Goal: Complete application form: Complete application form

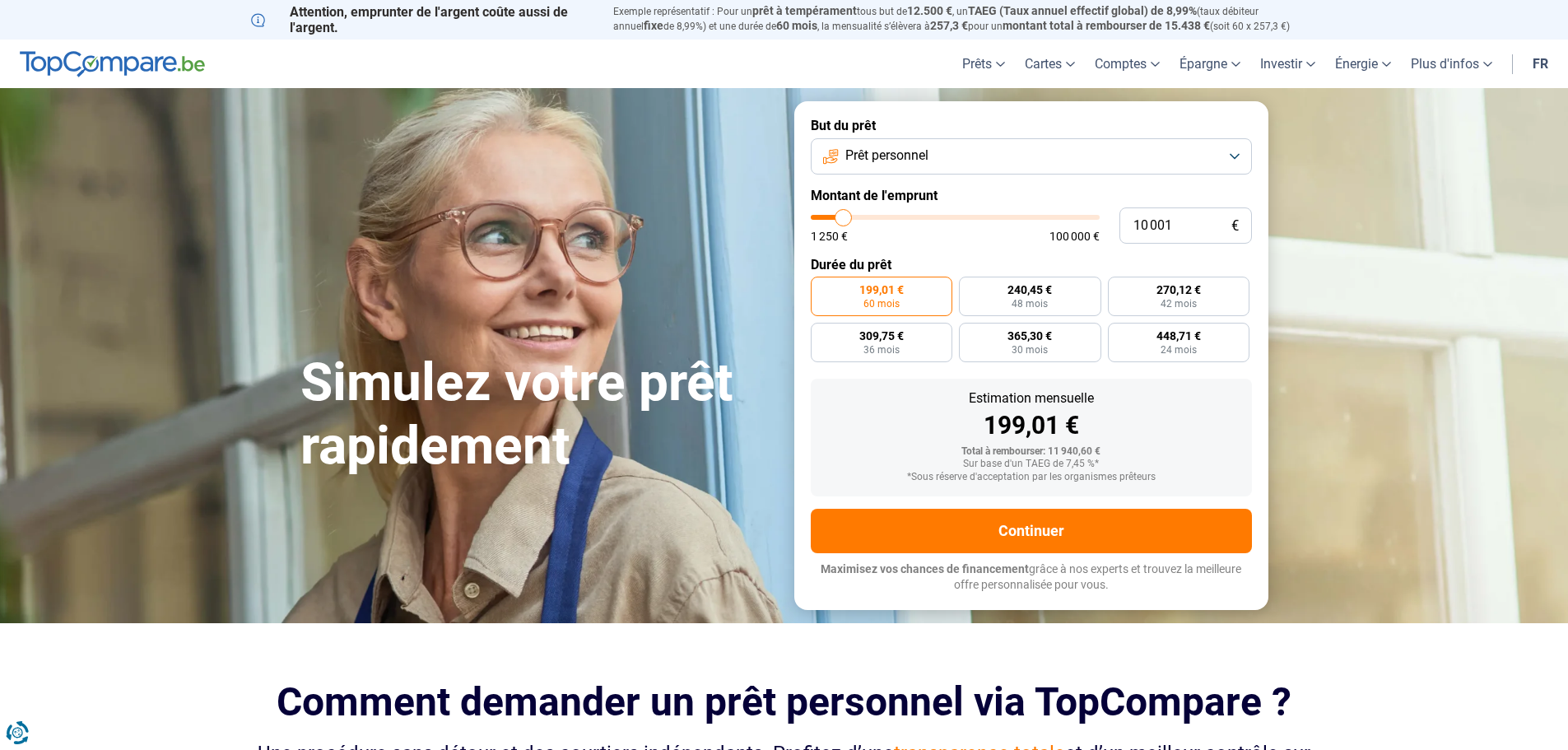
type input "12 750"
type input "12750"
type input "13 000"
type input "13000"
type input "14 500"
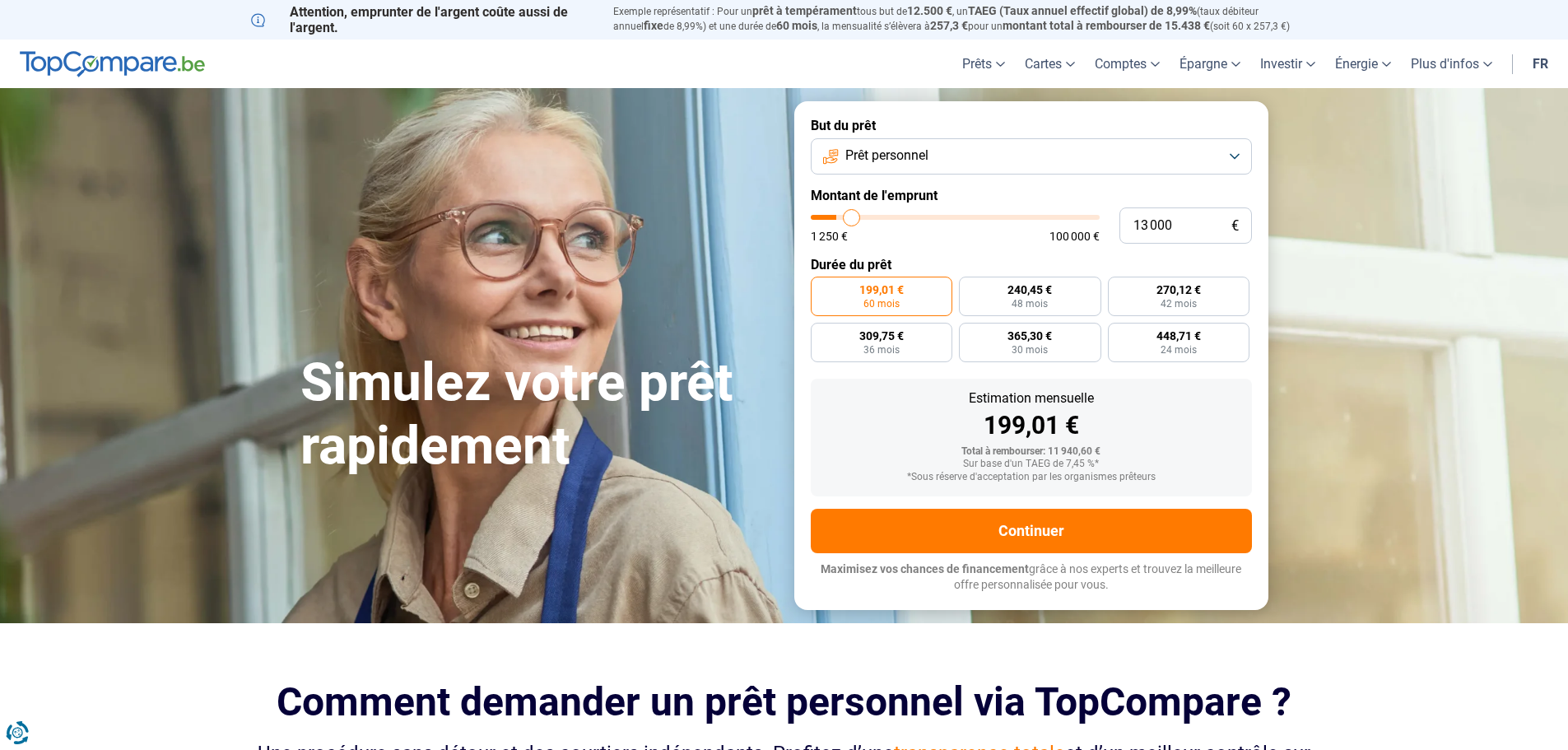
type input "14500"
type input "15 750"
type input "15750"
type input "17 000"
type input "17000"
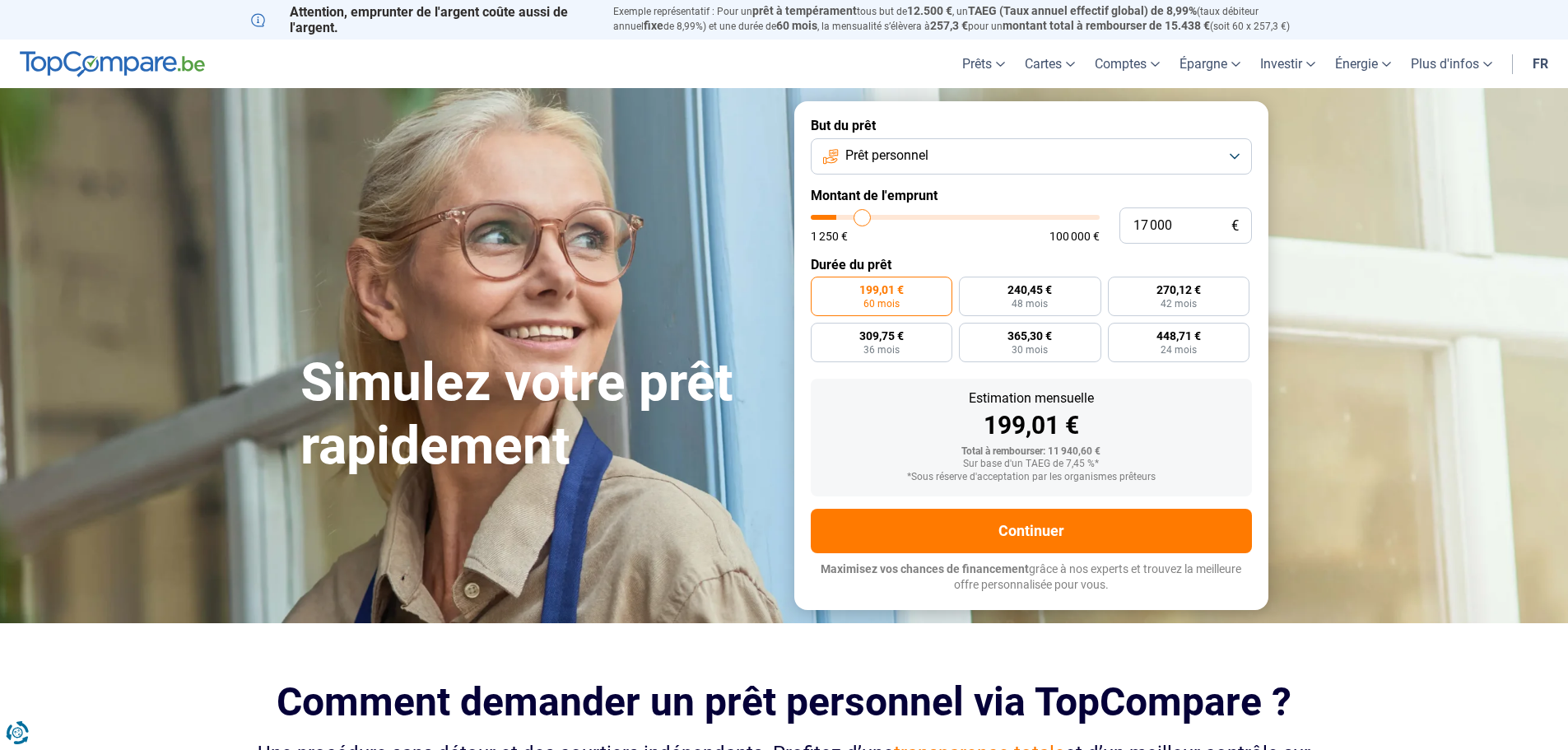
type input "18 500"
type input "18500"
type input "19 250"
type input "19250"
type input "20 000"
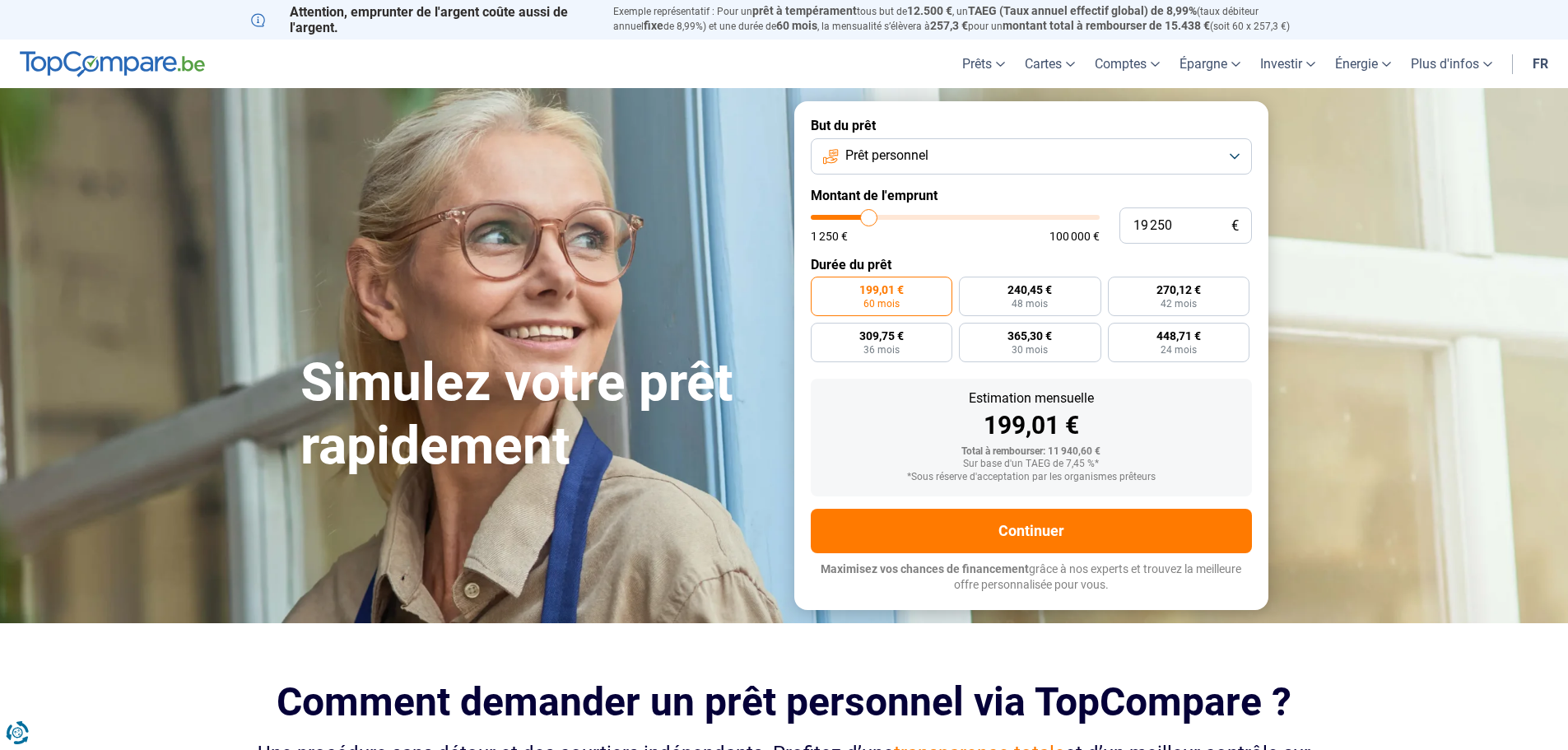
type input "20000"
type input "21 500"
type input "21500"
type input "22 250"
type input "22250"
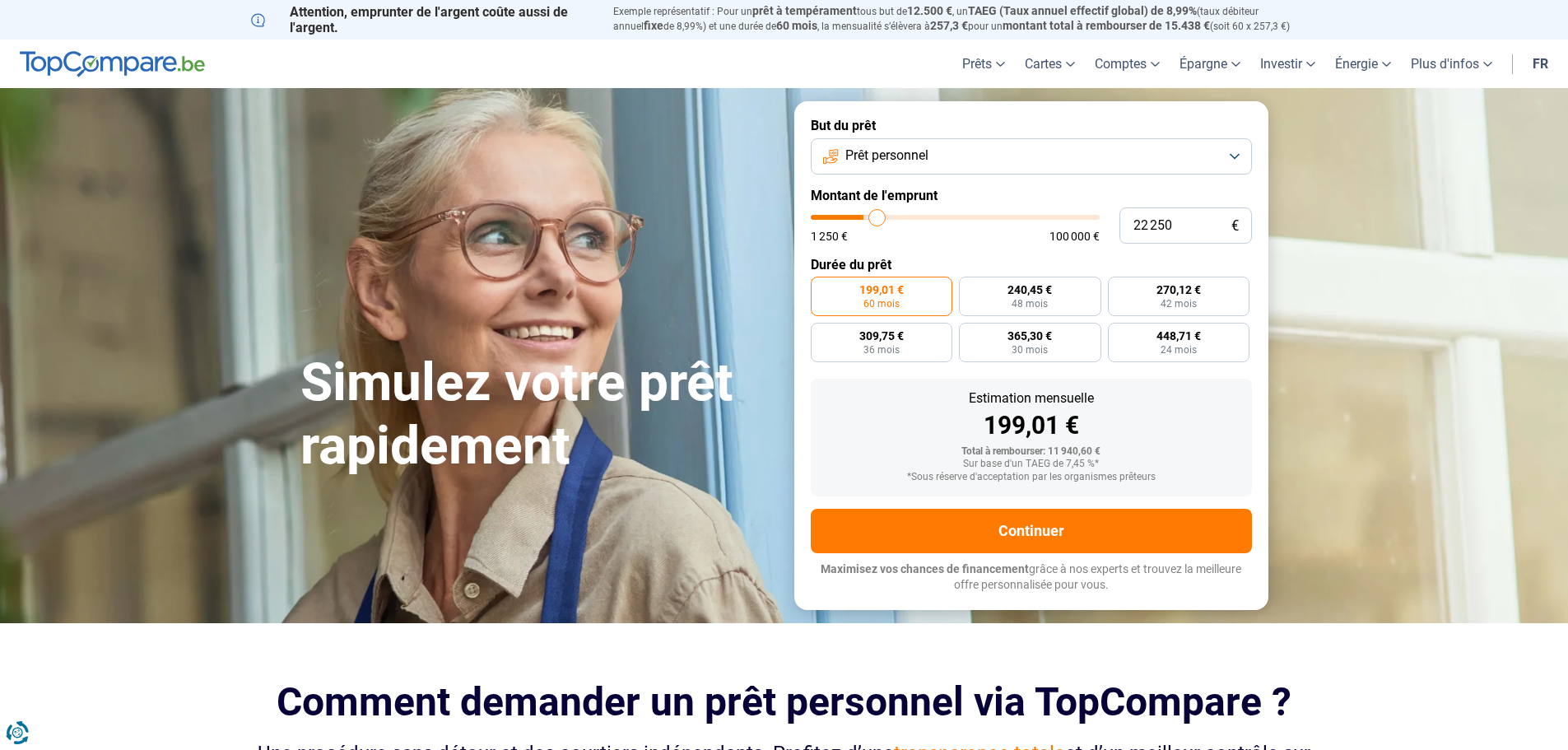
type input "23 250"
type input "23250"
type input "23 500"
type input "23500"
type input "23 750"
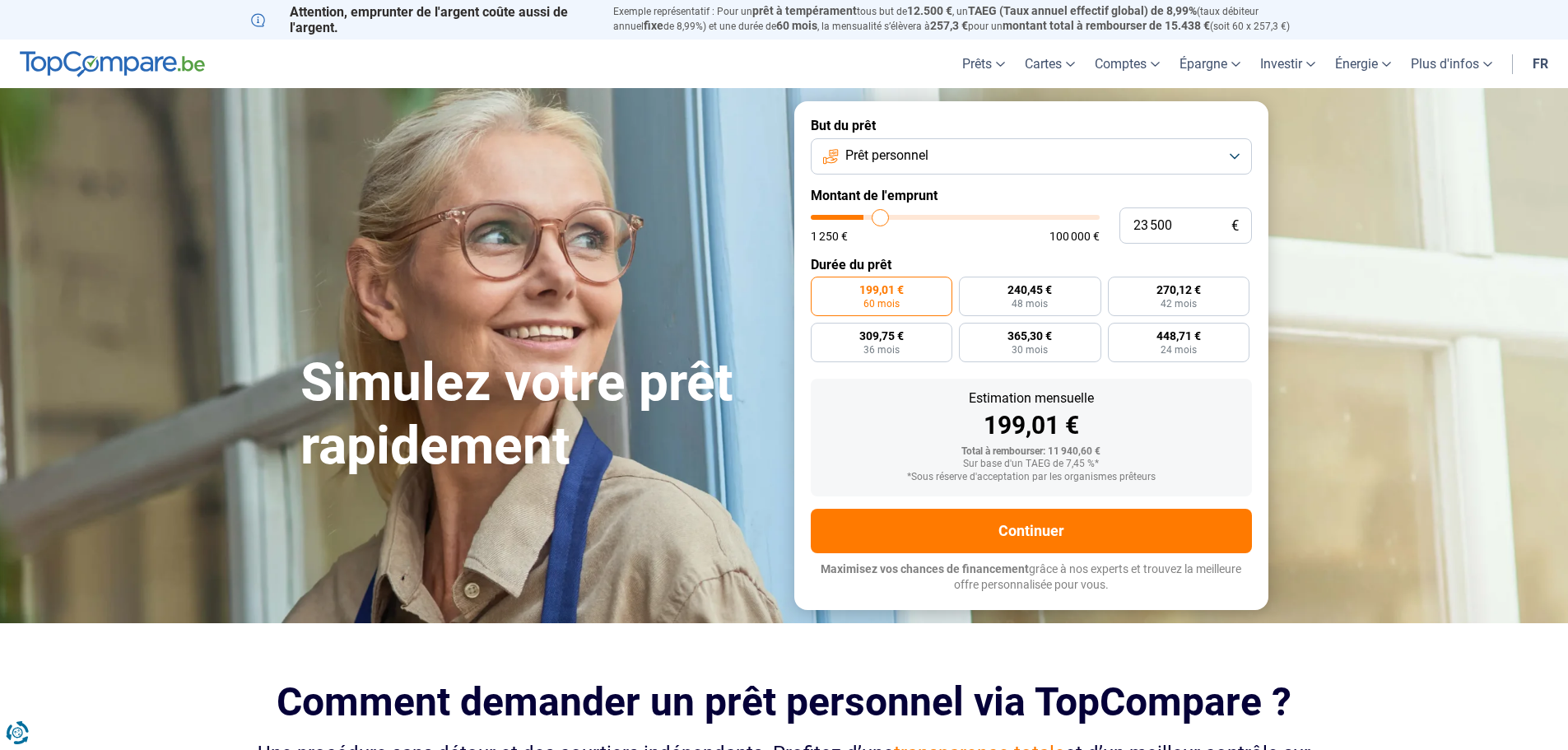
type input "23750"
type input "24 250"
type input "24250"
type input "24 500"
type input "24500"
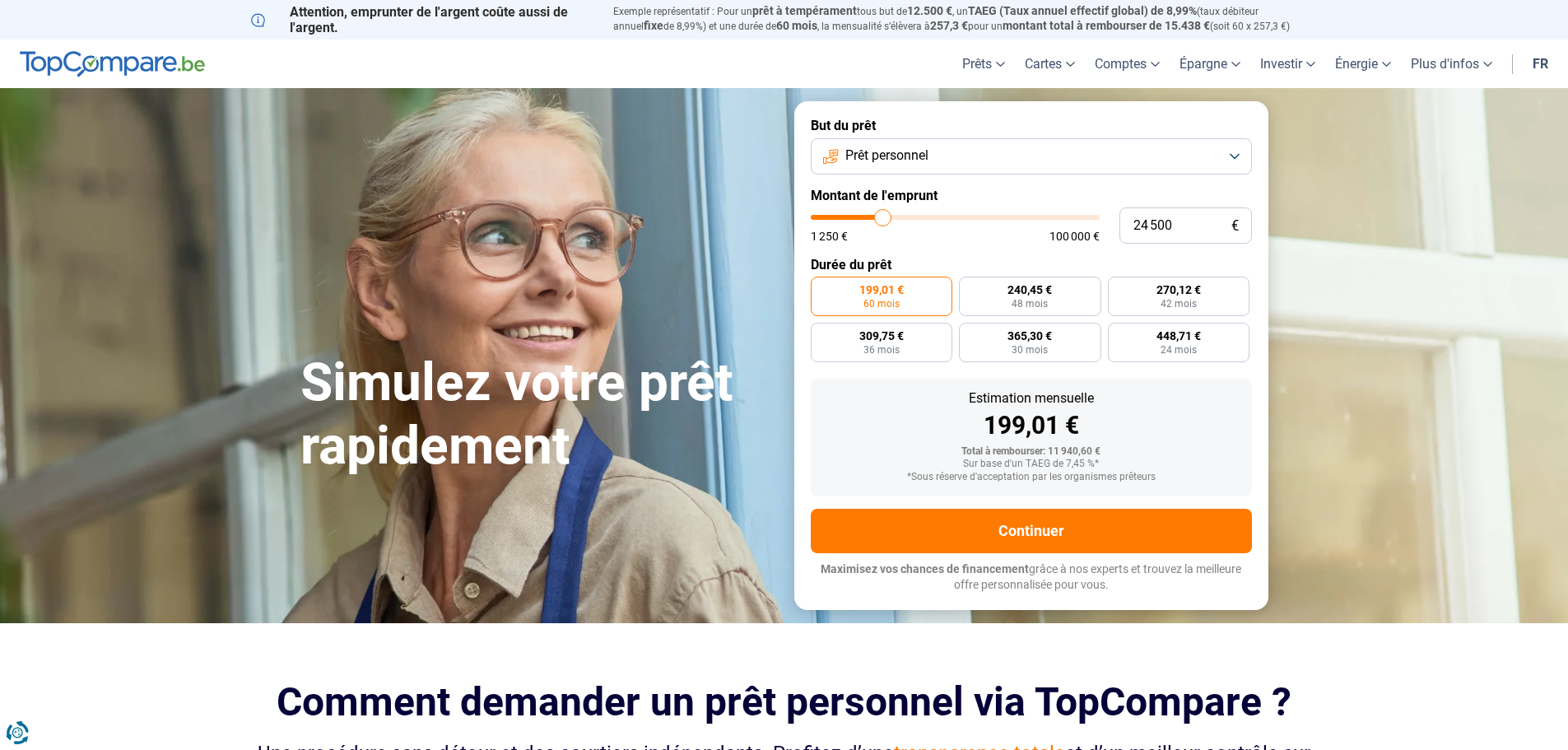
type input "25 250"
type input "25250"
type input "26 250"
type input "26250"
type input "26 500"
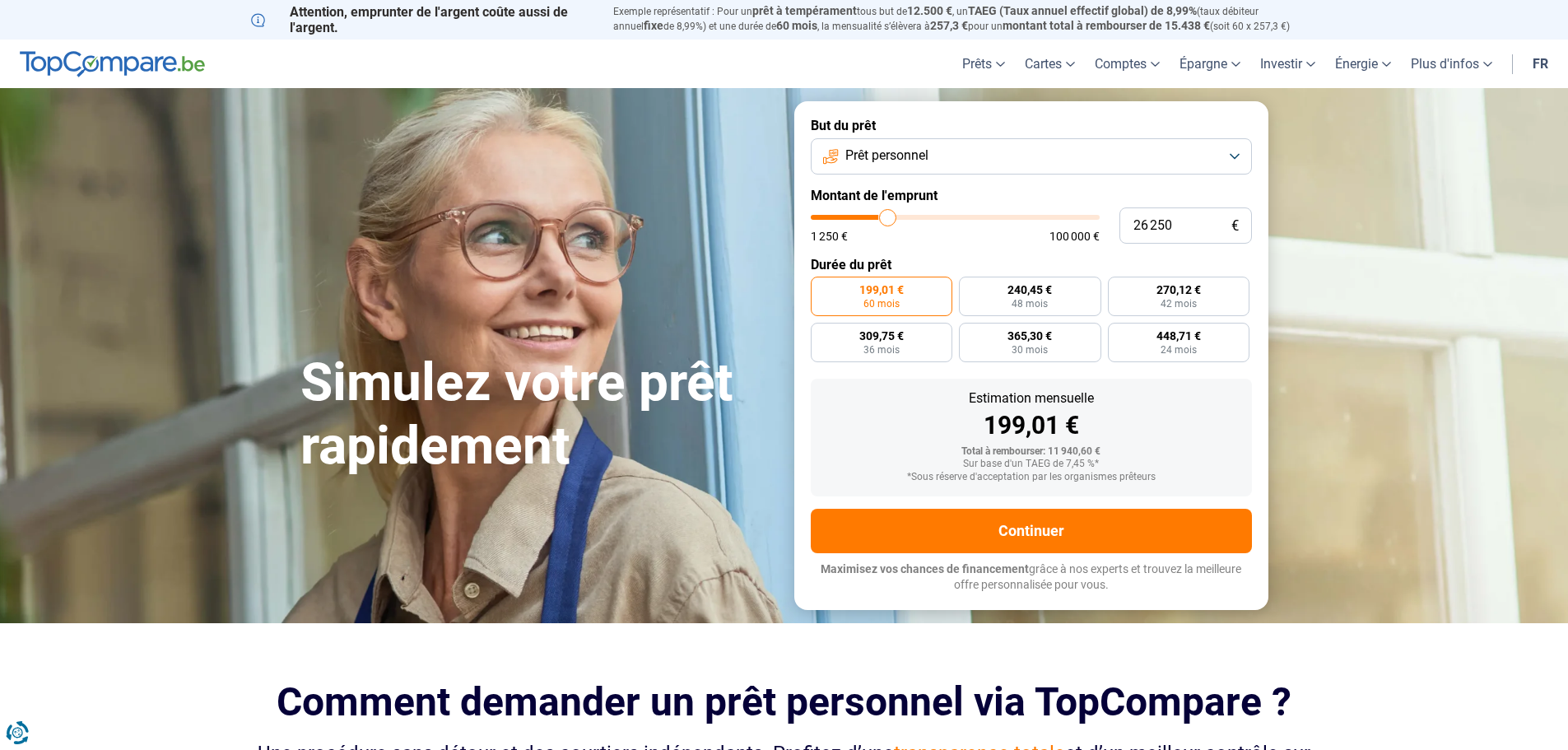
type input "26500"
type input "26 750"
drag, startPoint x: 850, startPoint y: 215, endPoint x: 890, endPoint y: 215, distance: 40.0
type input "26750"
click at [890, 215] on input "range" at bounding box center [955, 217] width 289 height 5
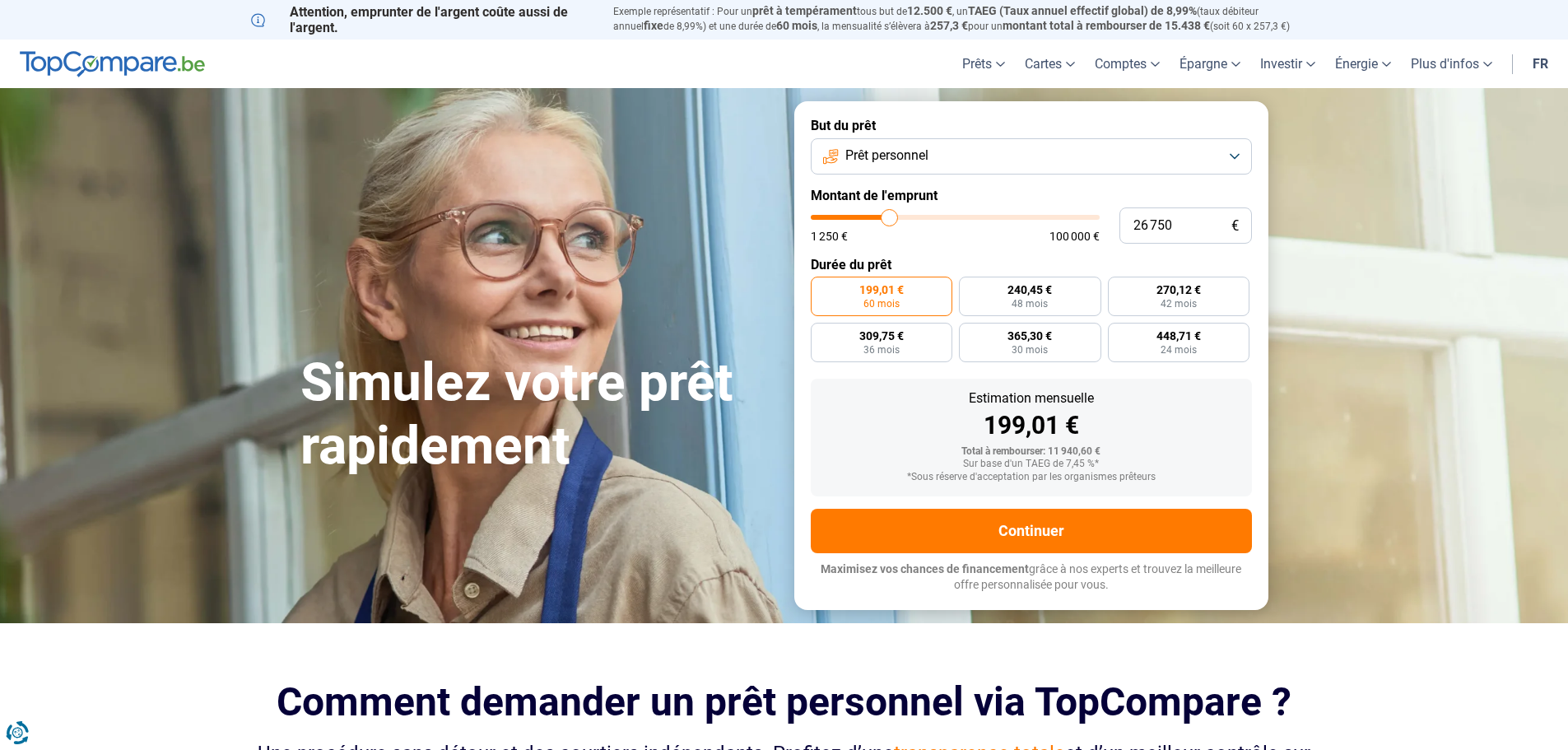
radio input "false"
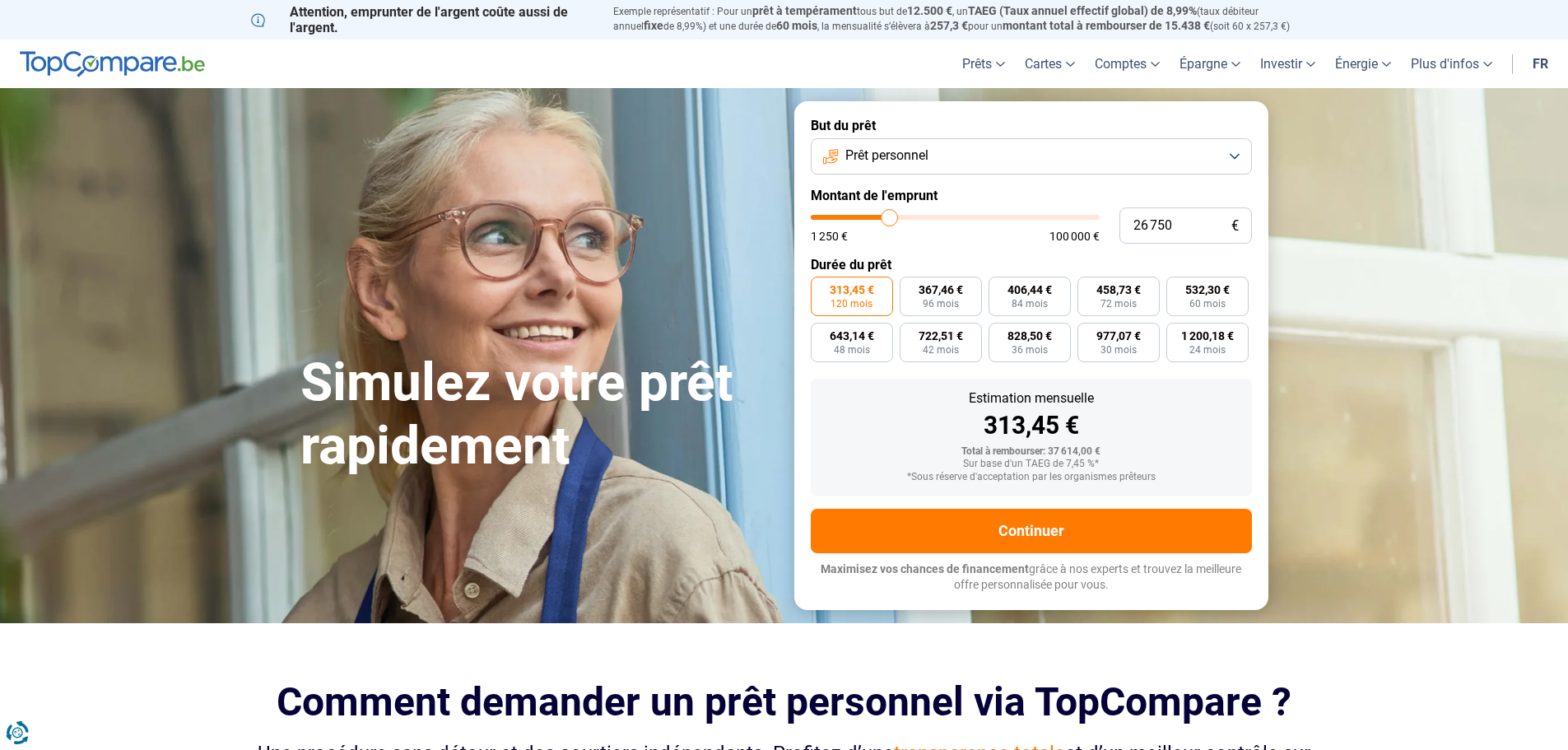
type input "27 500"
type input "27500"
type input "28 750"
type input "28750"
type input "31 250"
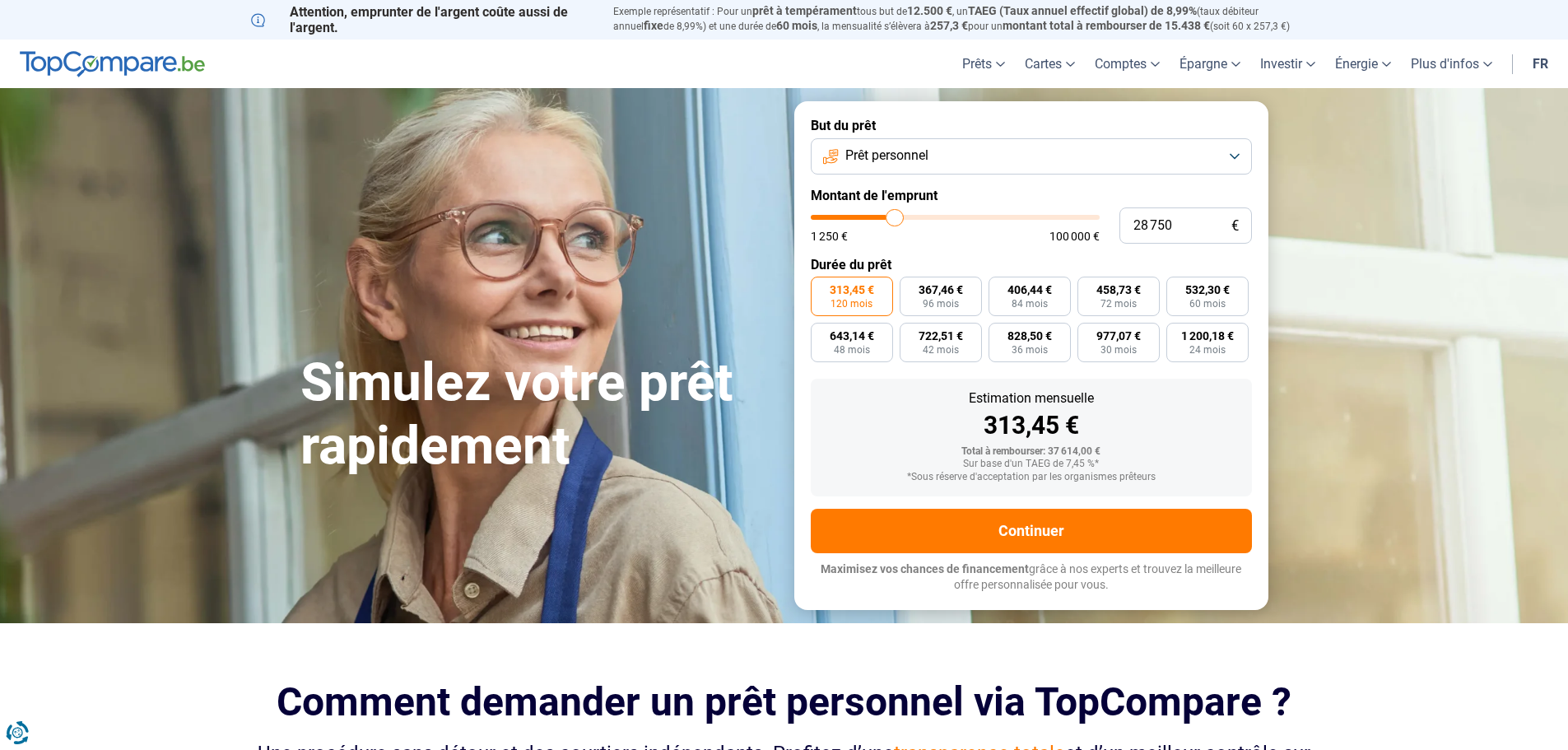
type input "31250"
type input "35 250"
type input "35250"
type input "38 250"
type input "38250"
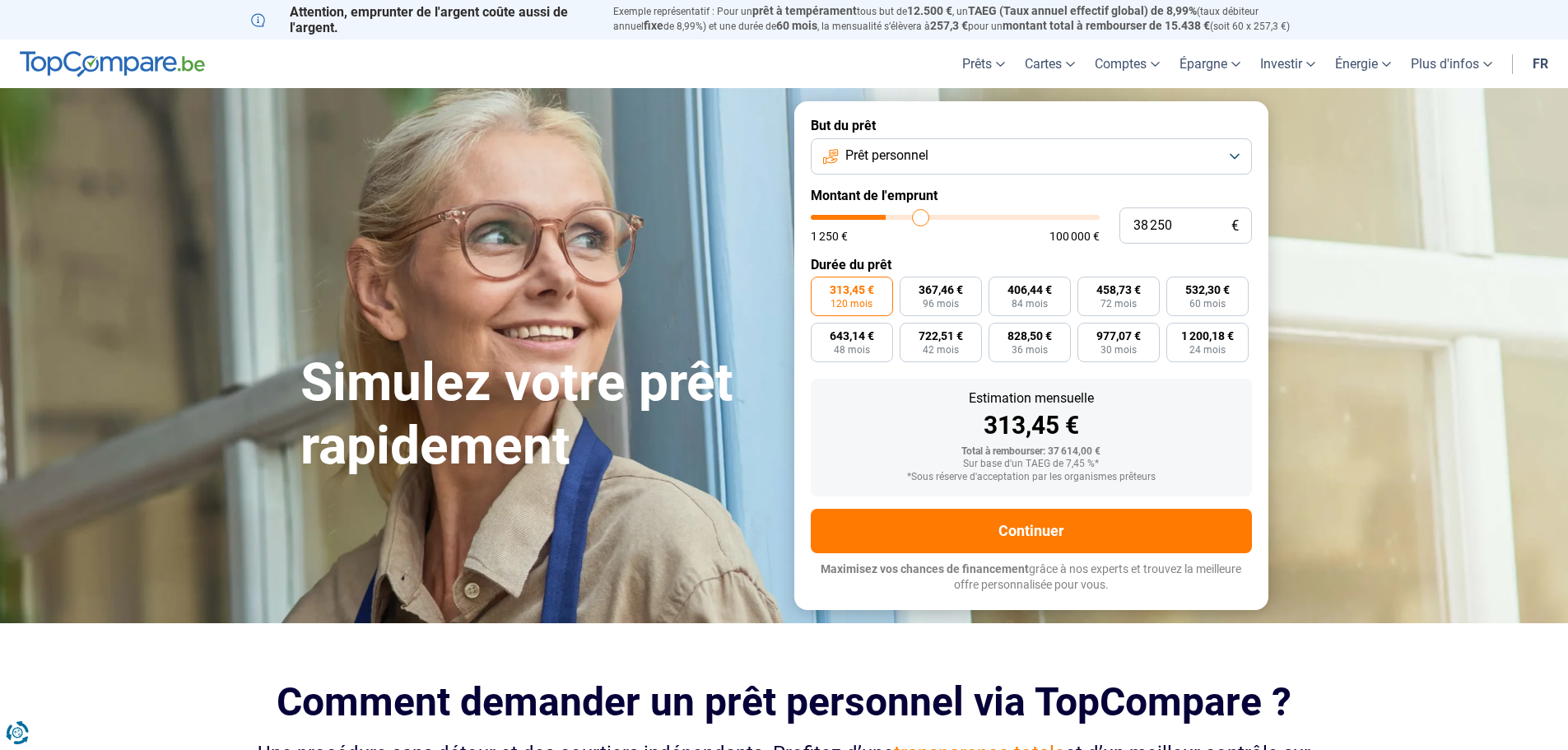
type input "40 250"
type input "40250"
type input "43 500"
type input "43500"
type input "44 250"
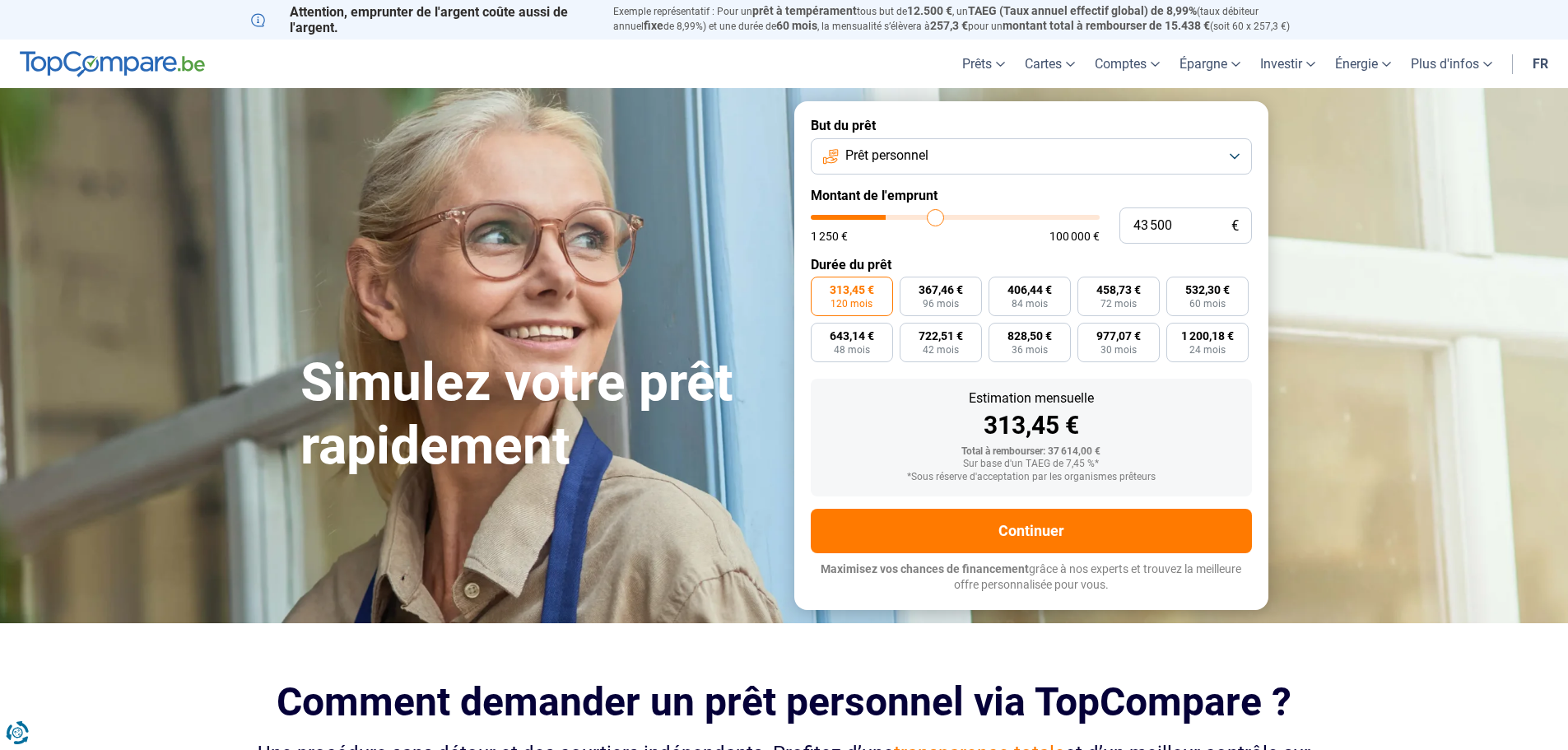
type input "44250"
type input "44 500"
drag, startPoint x: 890, startPoint y: 215, endPoint x: 938, endPoint y: 212, distance: 48.1
type input "44500"
click at [938, 215] on input "range" at bounding box center [955, 217] width 289 height 5
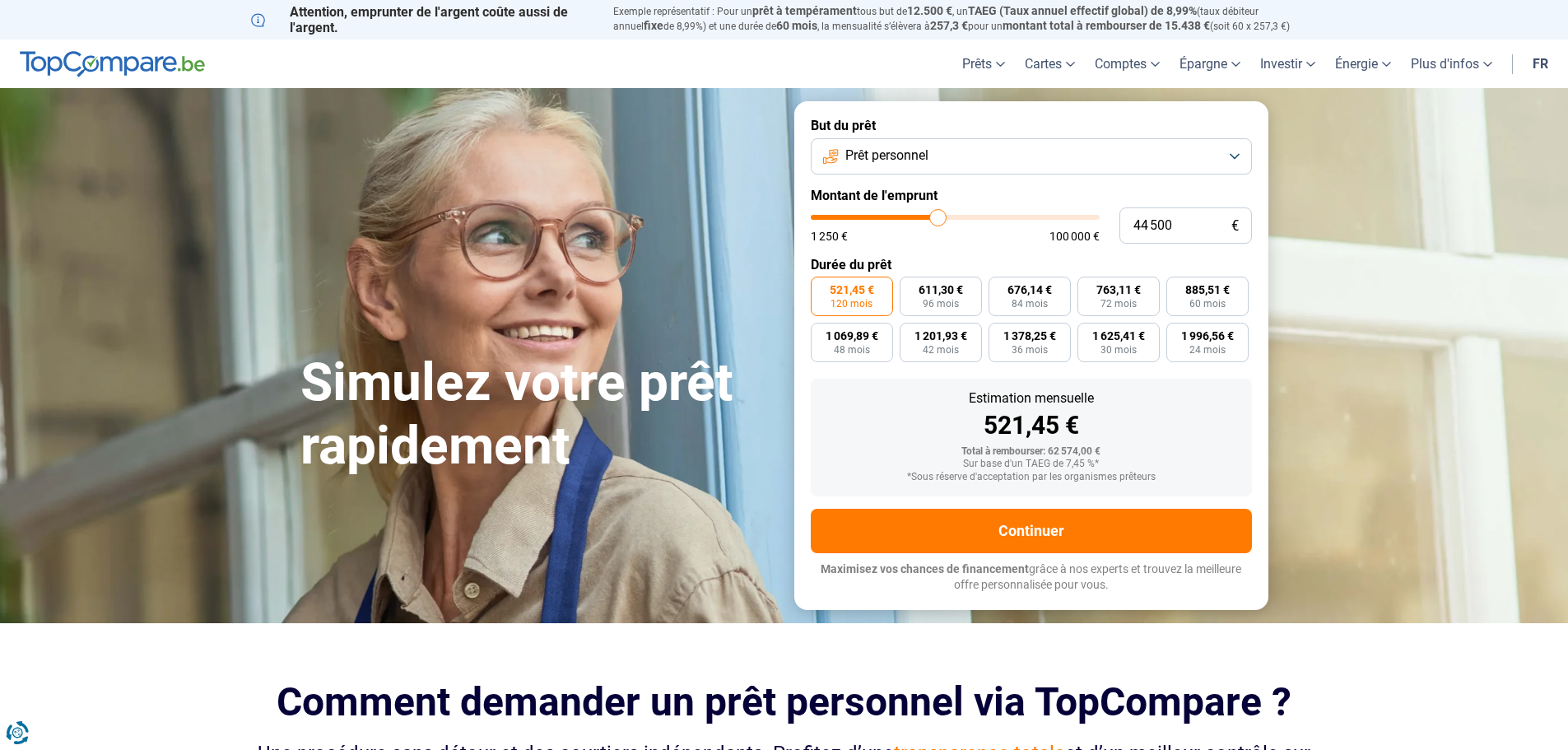
type input "33 500"
type input "33500"
click at [908, 215] on input "range" at bounding box center [955, 217] width 289 height 5
click at [907, 215] on input "range" at bounding box center [955, 217] width 289 height 5
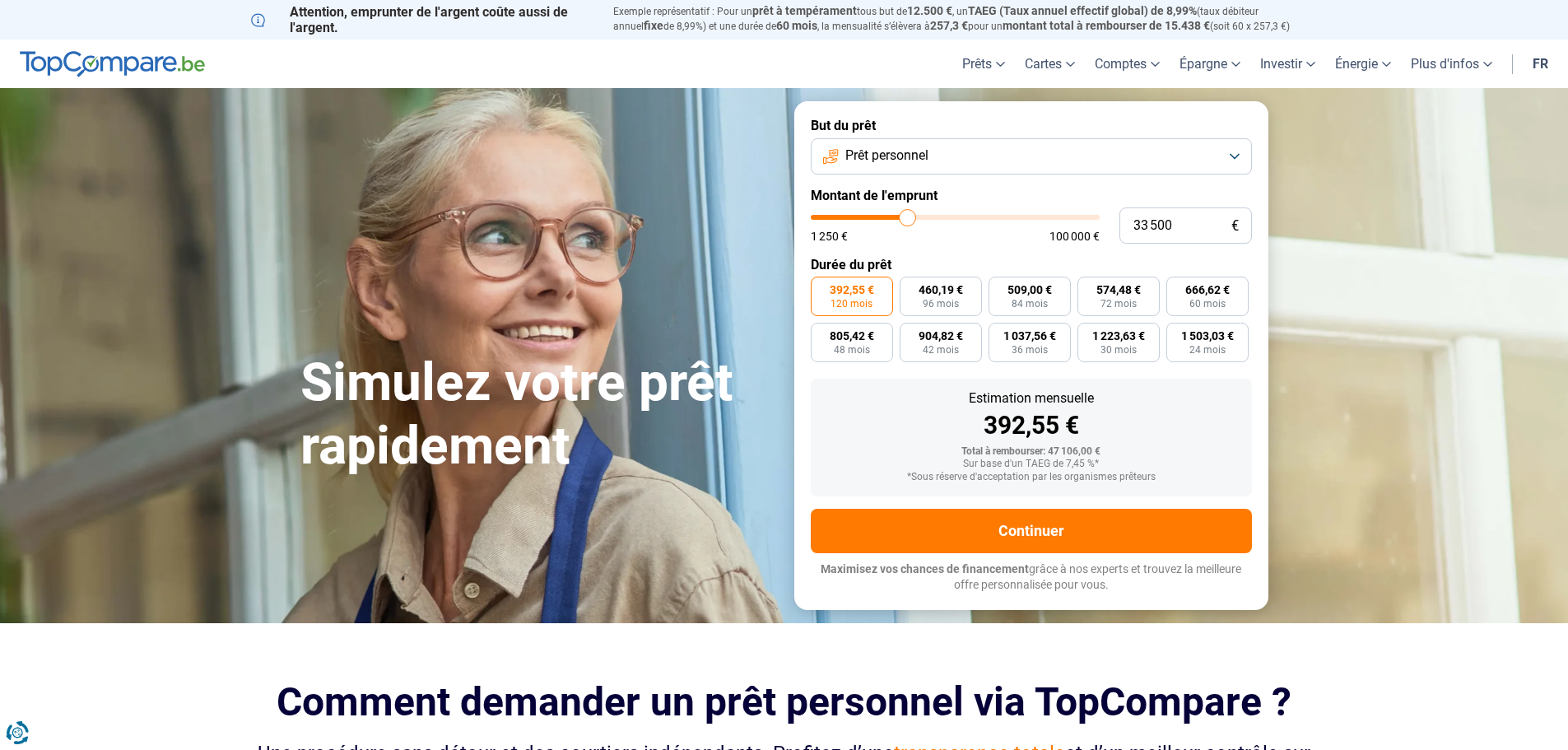
type input "25 750"
type input "25750"
click at [886, 215] on input "range" at bounding box center [955, 217] width 289 height 5
click at [882, 215] on input "range" at bounding box center [955, 217] width 289 height 5
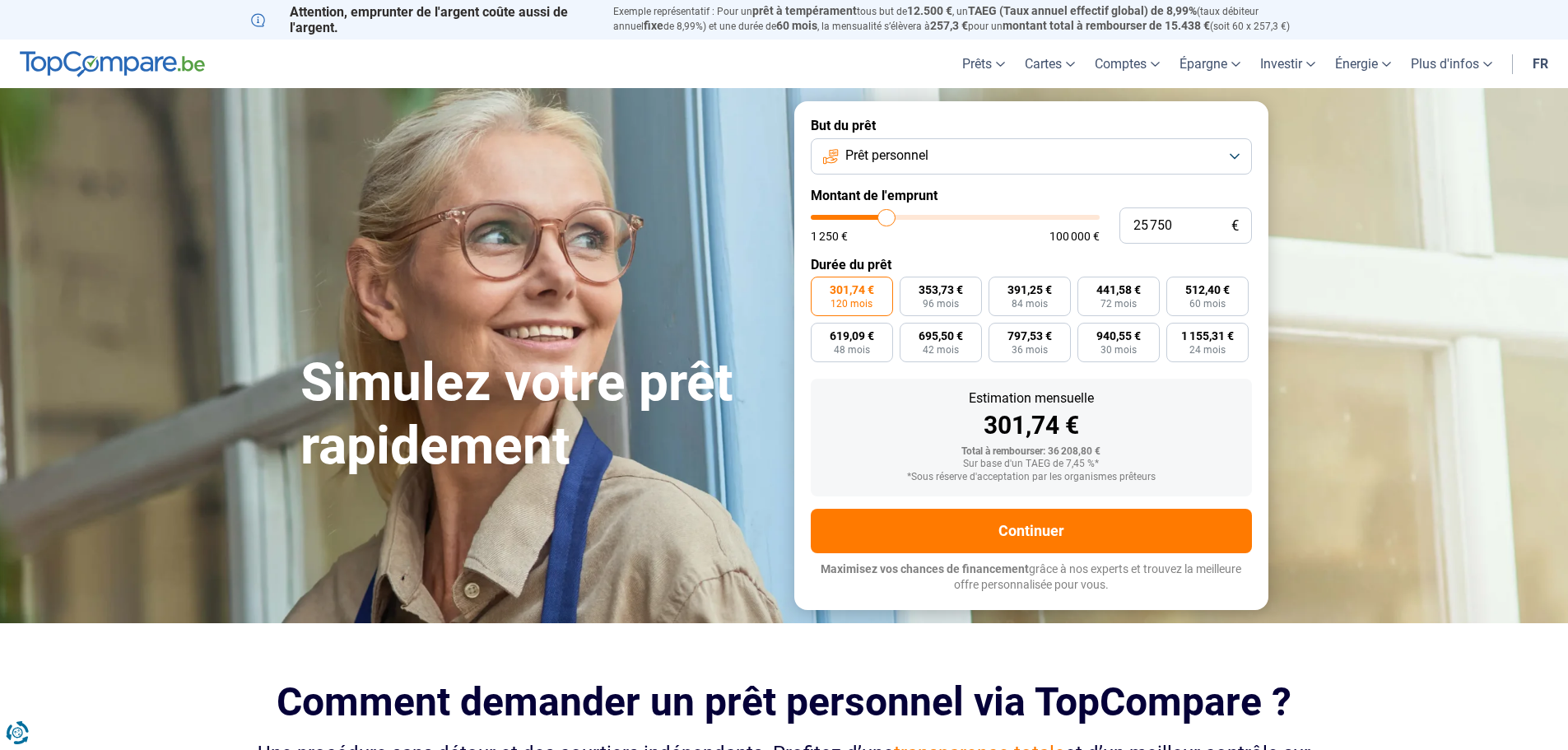
type input "18 500"
type input "18500"
click at [867, 217] on input "range" at bounding box center [955, 217] width 289 height 5
radio input "true"
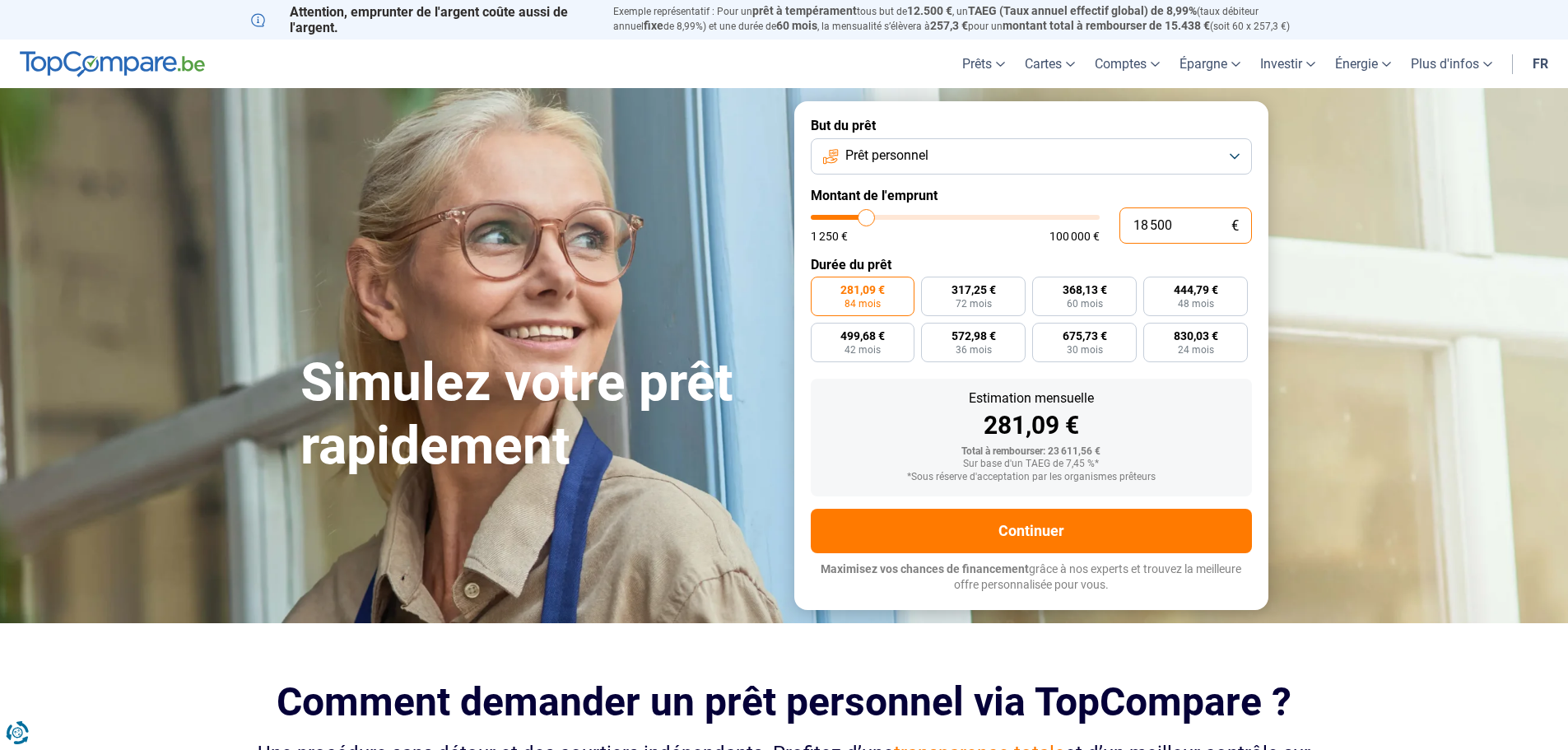
click at [1187, 230] on input "18 500" at bounding box center [1185, 225] width 132 height 36
click at [873, 219] on input "range" at bounding box center [955, 217] width 289 height 5
type input "22 000"
type input "22000"
click at [876, 219] on input "range" at bounding box center [955, 217] width 289 height 5
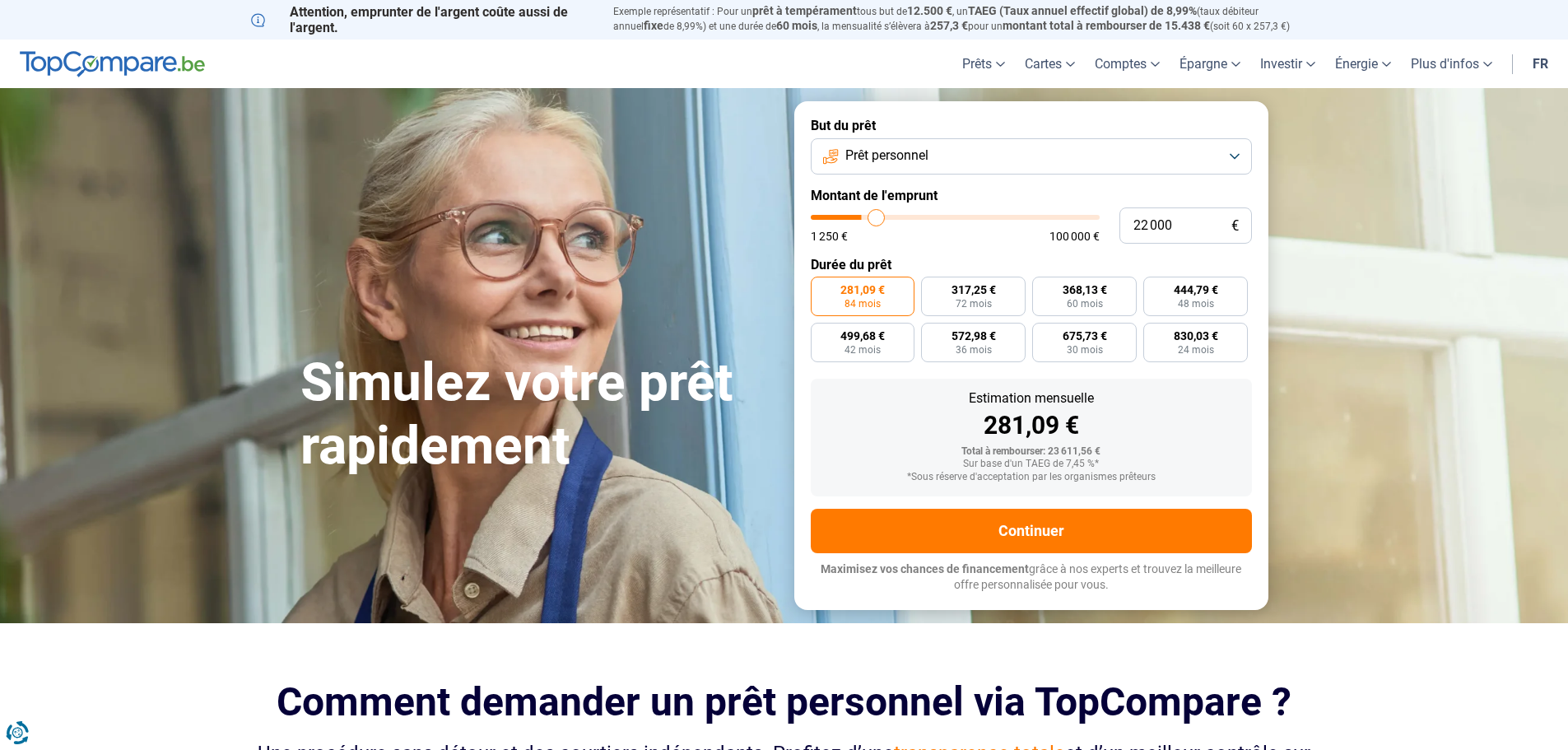
radio input "false"
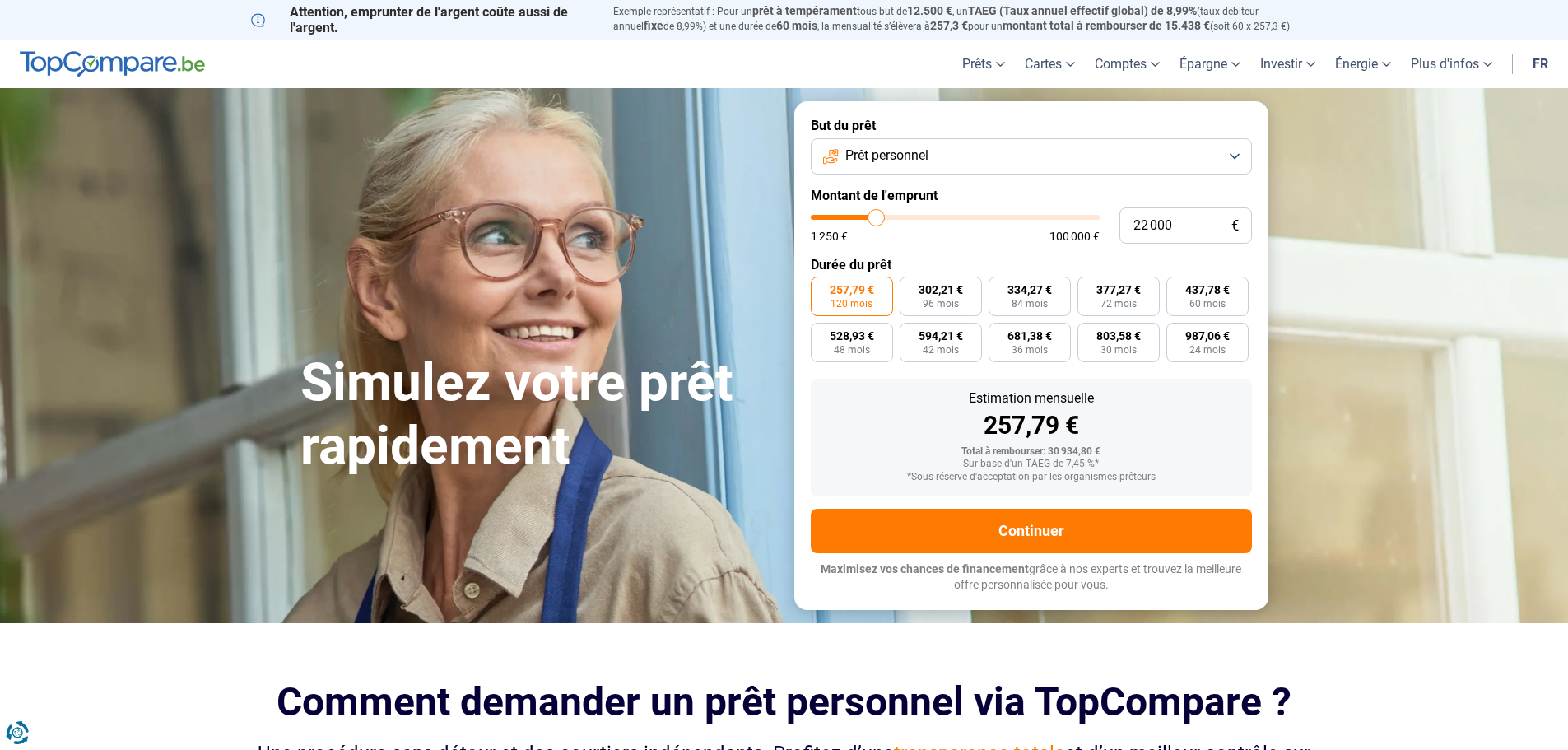
type input "15 250"
type input "15250"
click at [858, 218] on input "range" at bounding box center [955, 217] width 289 height 5
radio input "true"
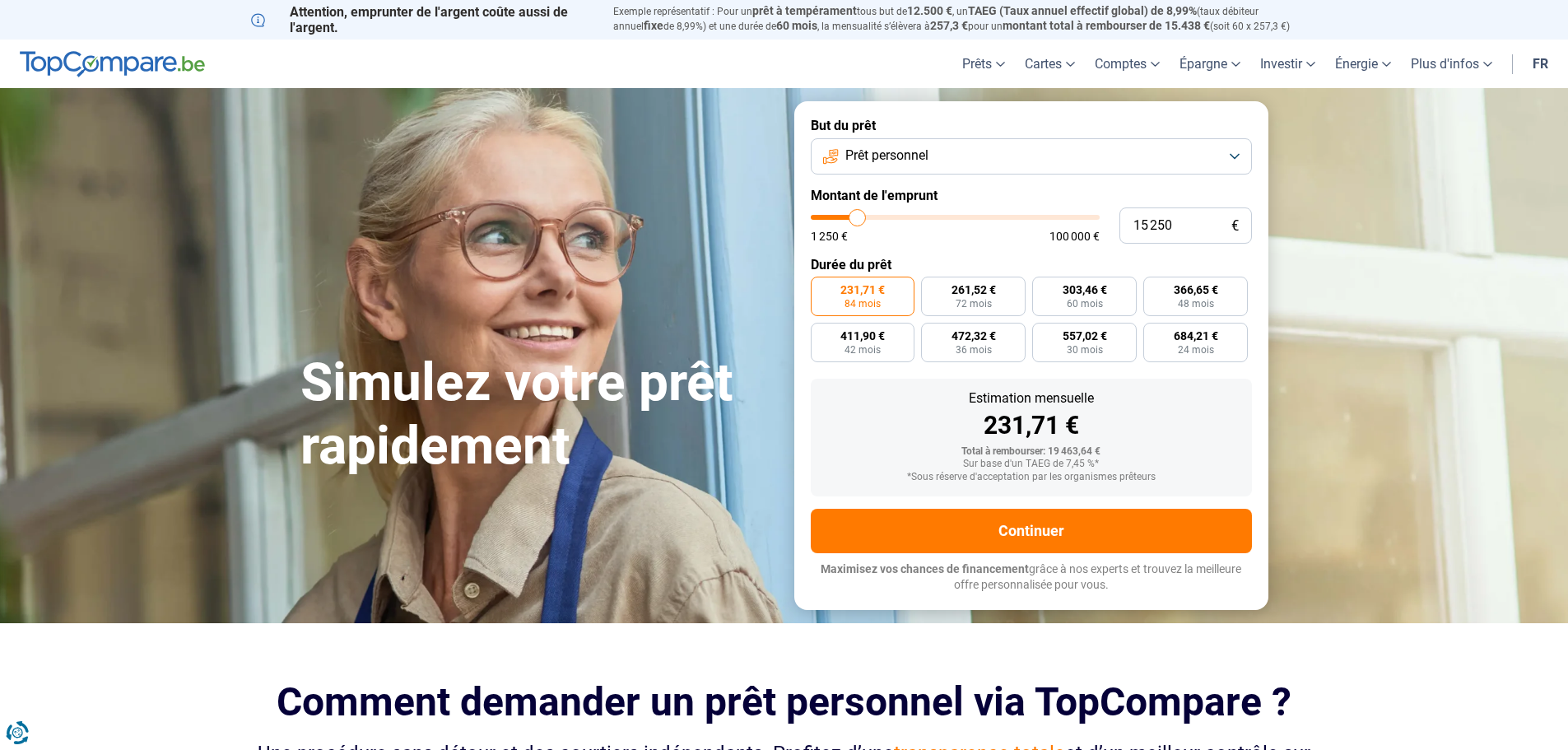
type input "23 000"
type input "23000"
click at [879, 215] on input "range" at bounding box center [955, 217] width 289 height 5
radio input "false"
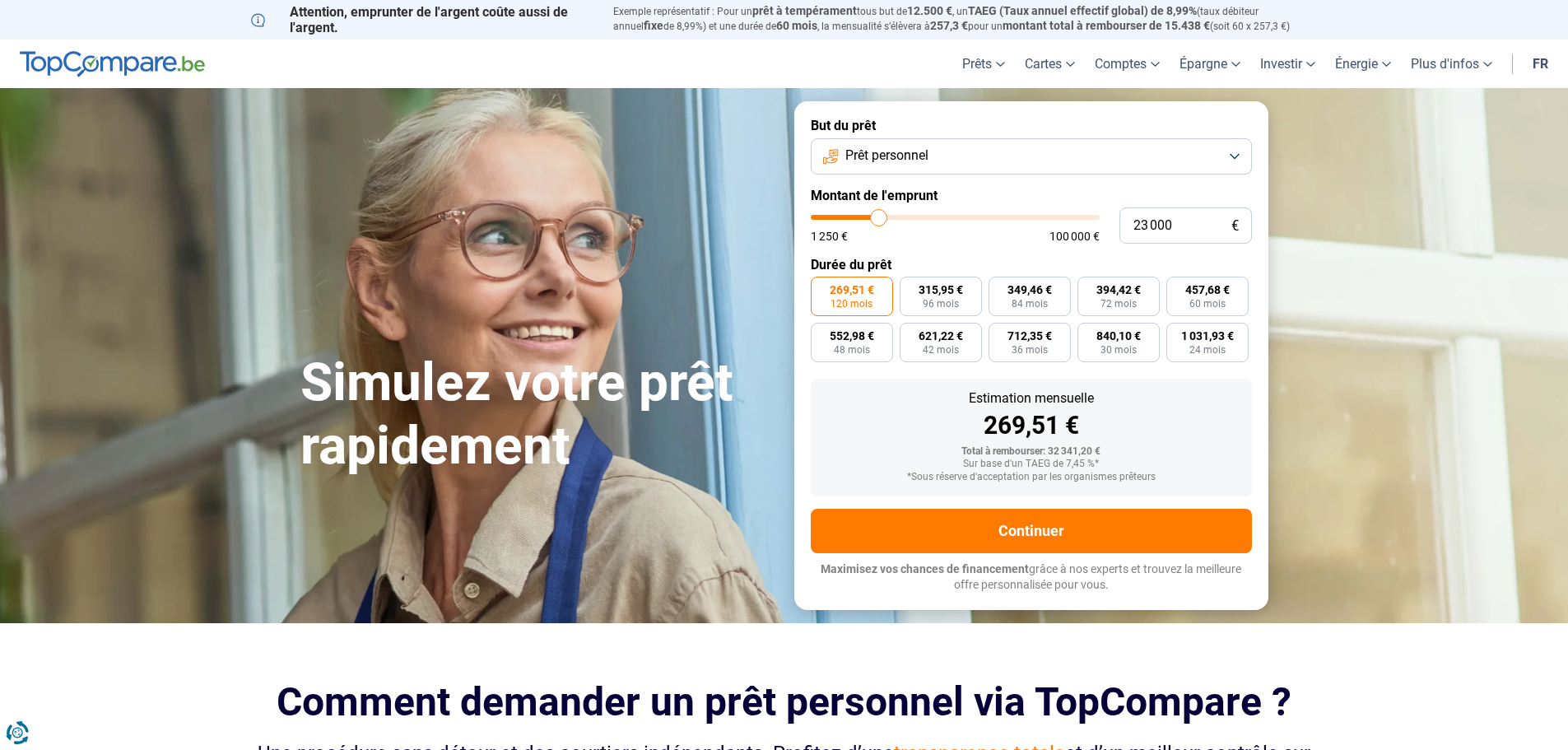
type input "20 000"
type input "20000"
click at [870, 216] on input "range" at bounding box center [955, 217] width 289 height 5
radio input "true"
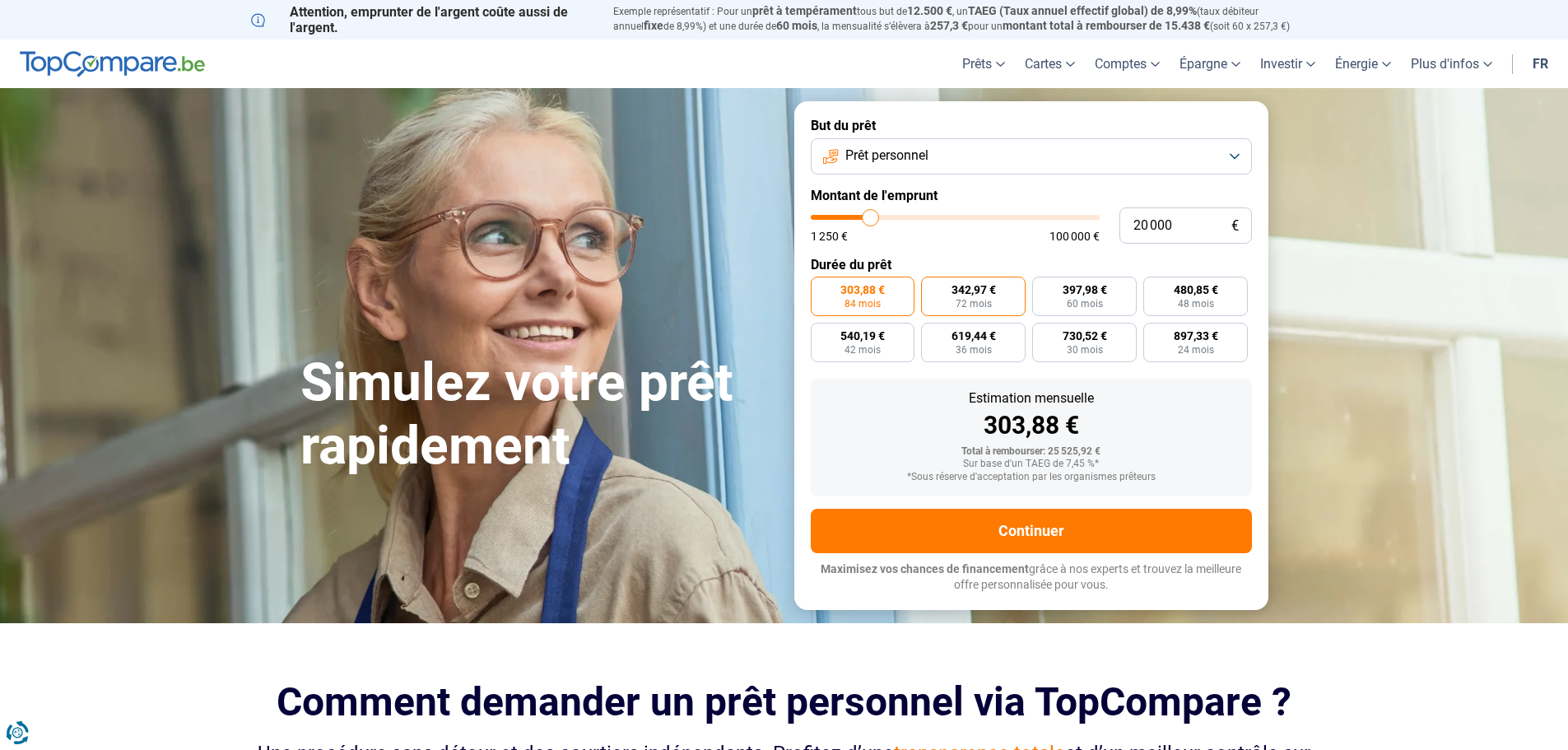
click at [976, 297] on label "342,97 € 72 mois" at bounding box center [972, 296] width 105 height 39
click at [931, 287] on input "342,97 € 72 mois" at bounding box center [926, 282] width 11 height 11
radio input "true"
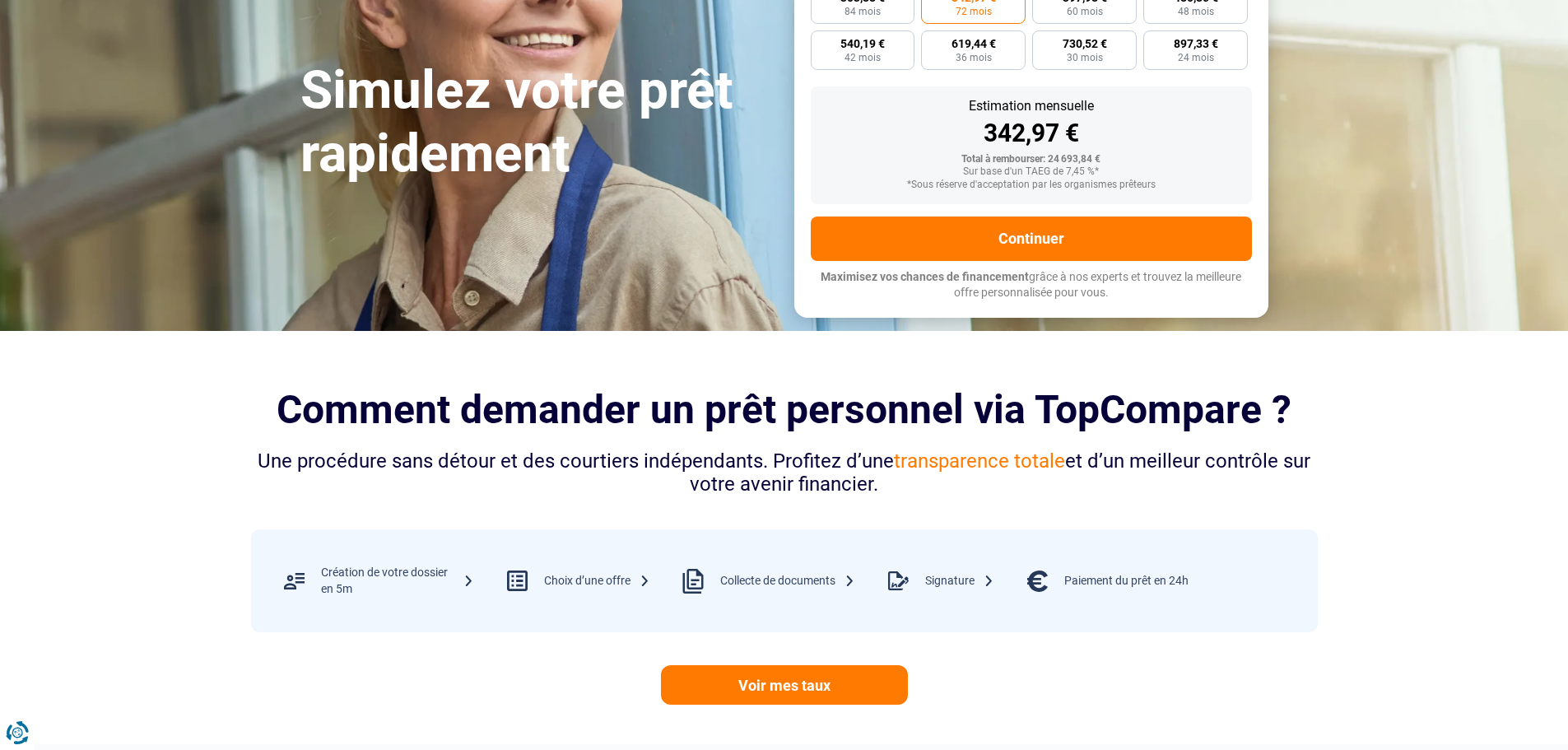
scroll to position [303, 0]
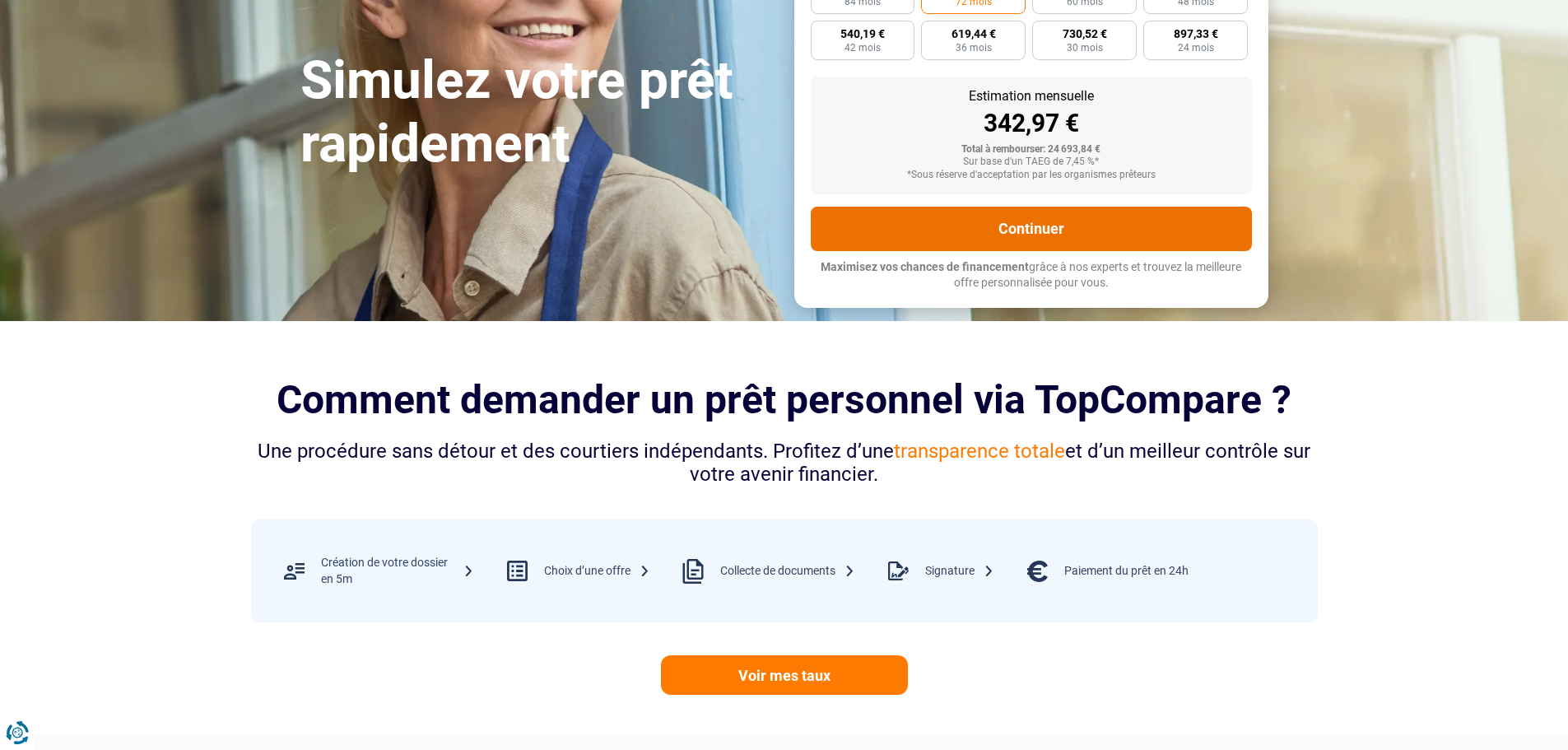
click at [1039, 230] on button "Continuer" at bounding box center [1031, 229] width 441 height 44
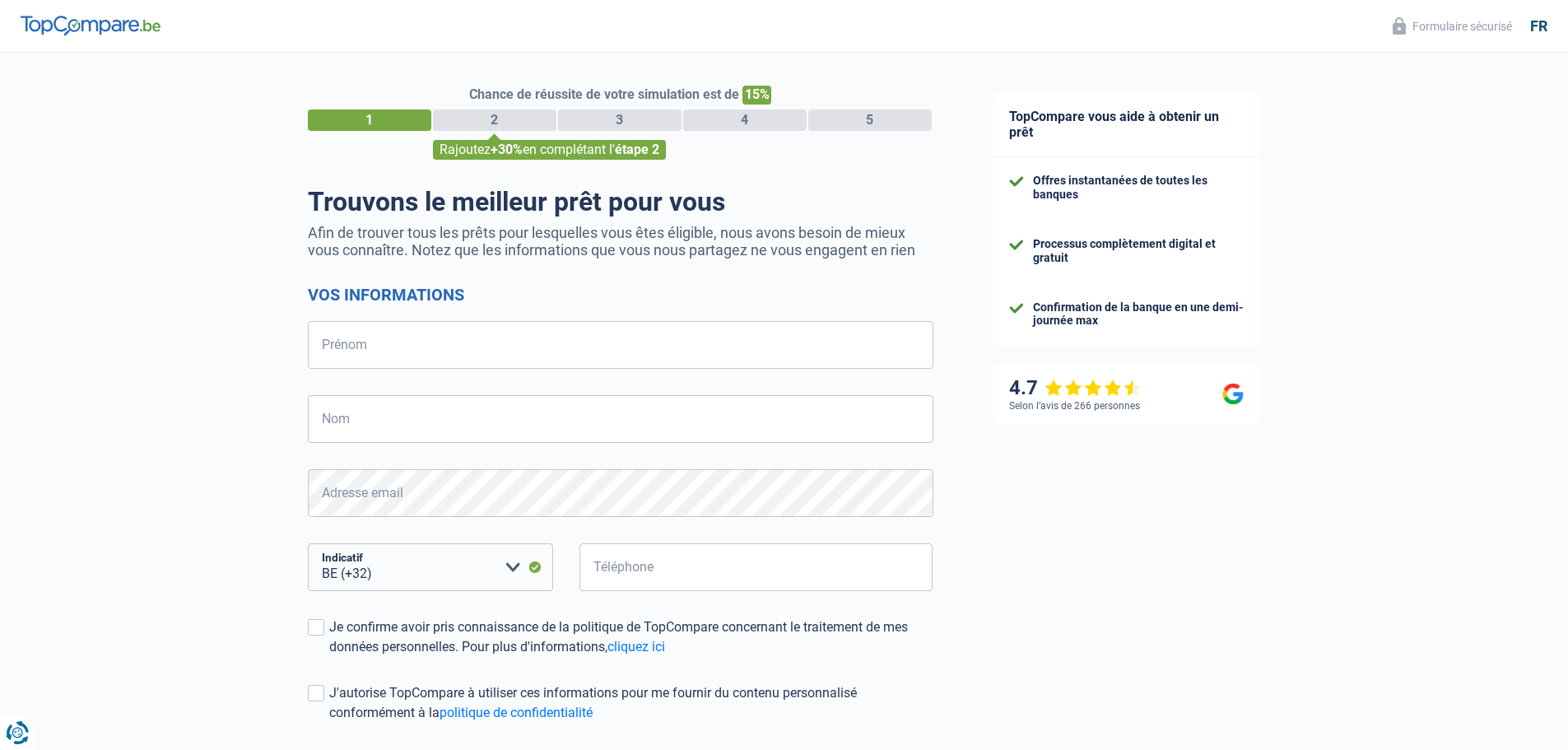
select select "32"
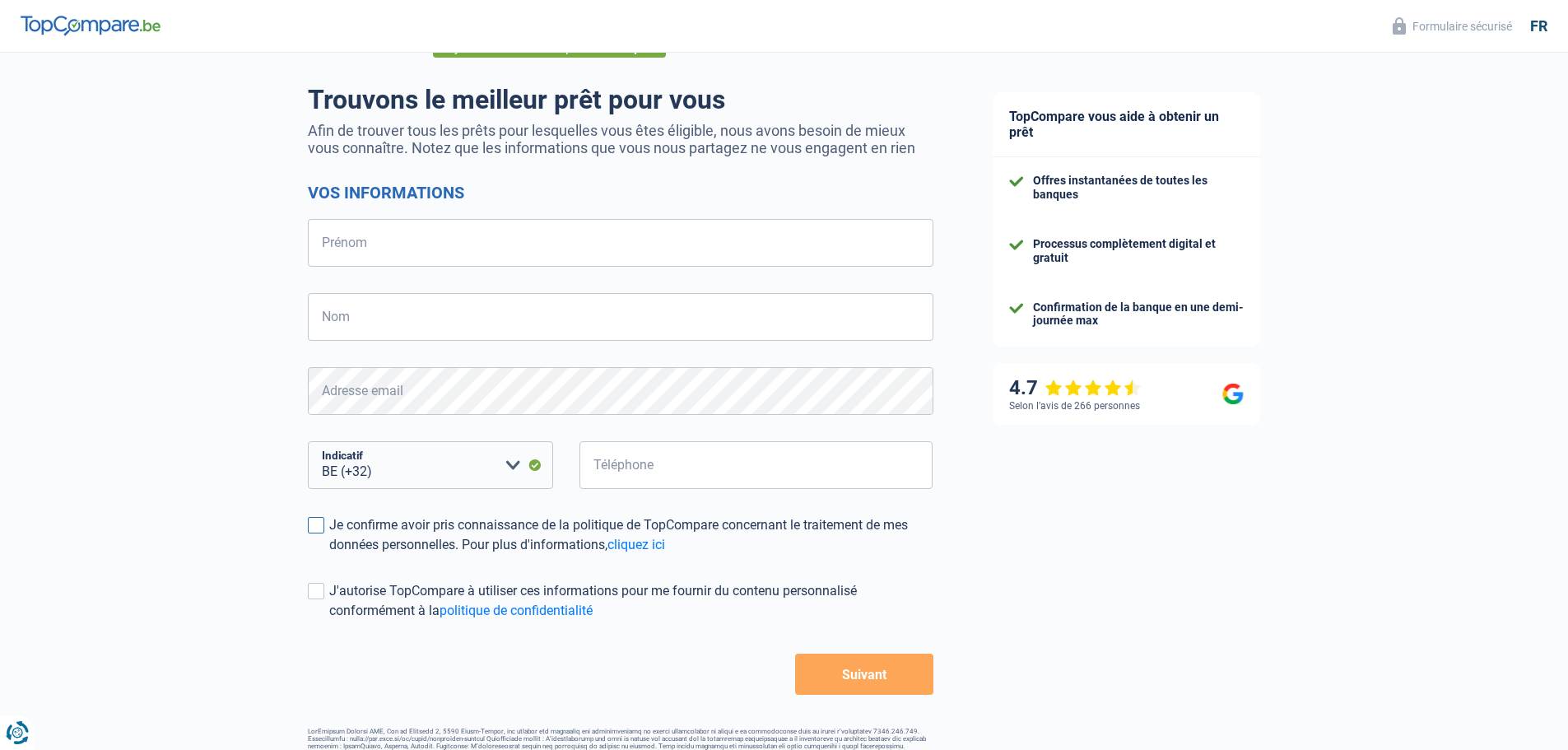
scroll to position [89, 0]
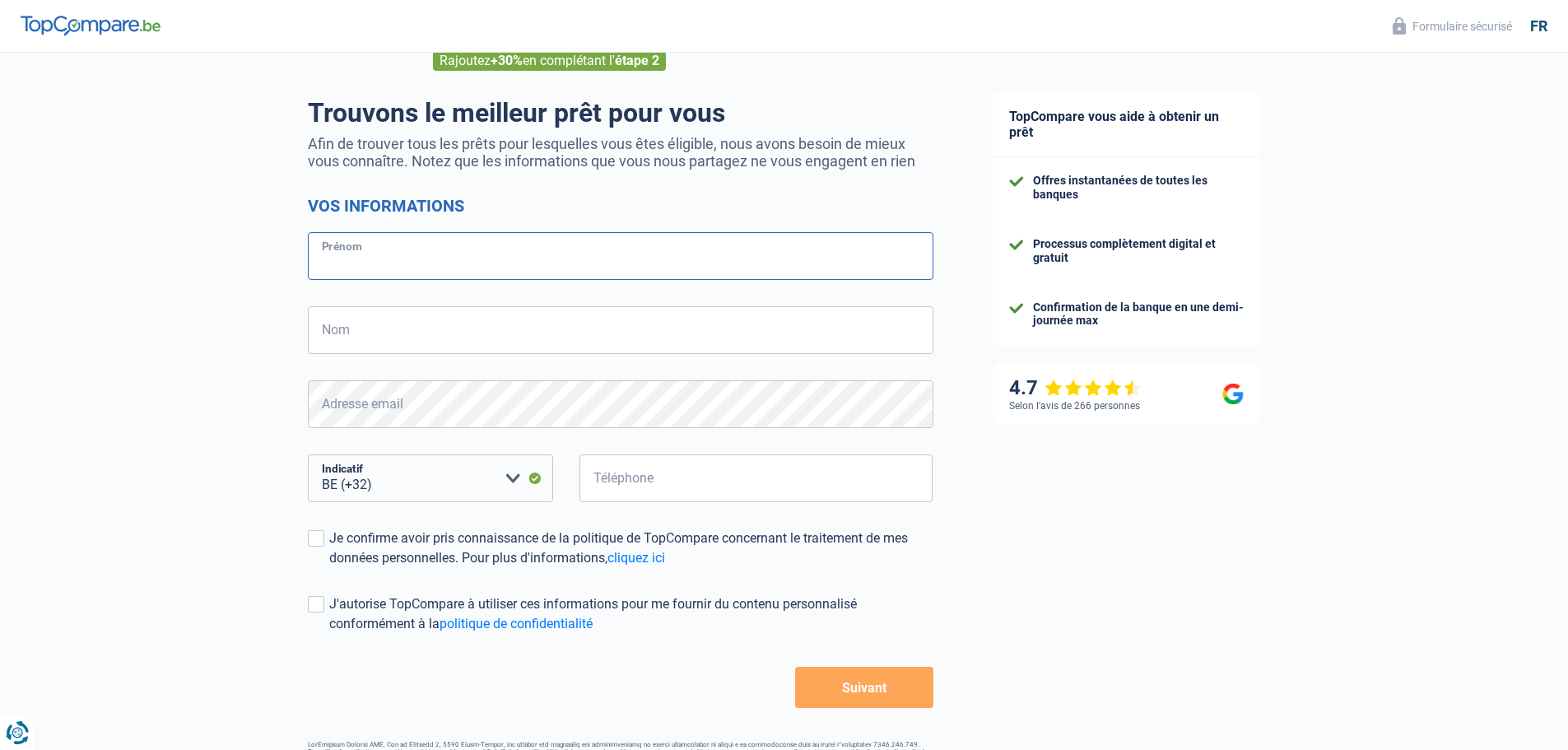
click at [408, 256] on input "Prénom" at bounding box center [620, 256] width 626 height 48
type input "[PERSON_NAME]"
click at [345, 328] on input "Nom" at bounding box center [620, 329] width 626 height 48
type input "COKIC"
click at [443, 489] on select "BE (+32) LU (+352) Veuillez sélectionner une option" at bounding box center [430, 478] width 245 height 48
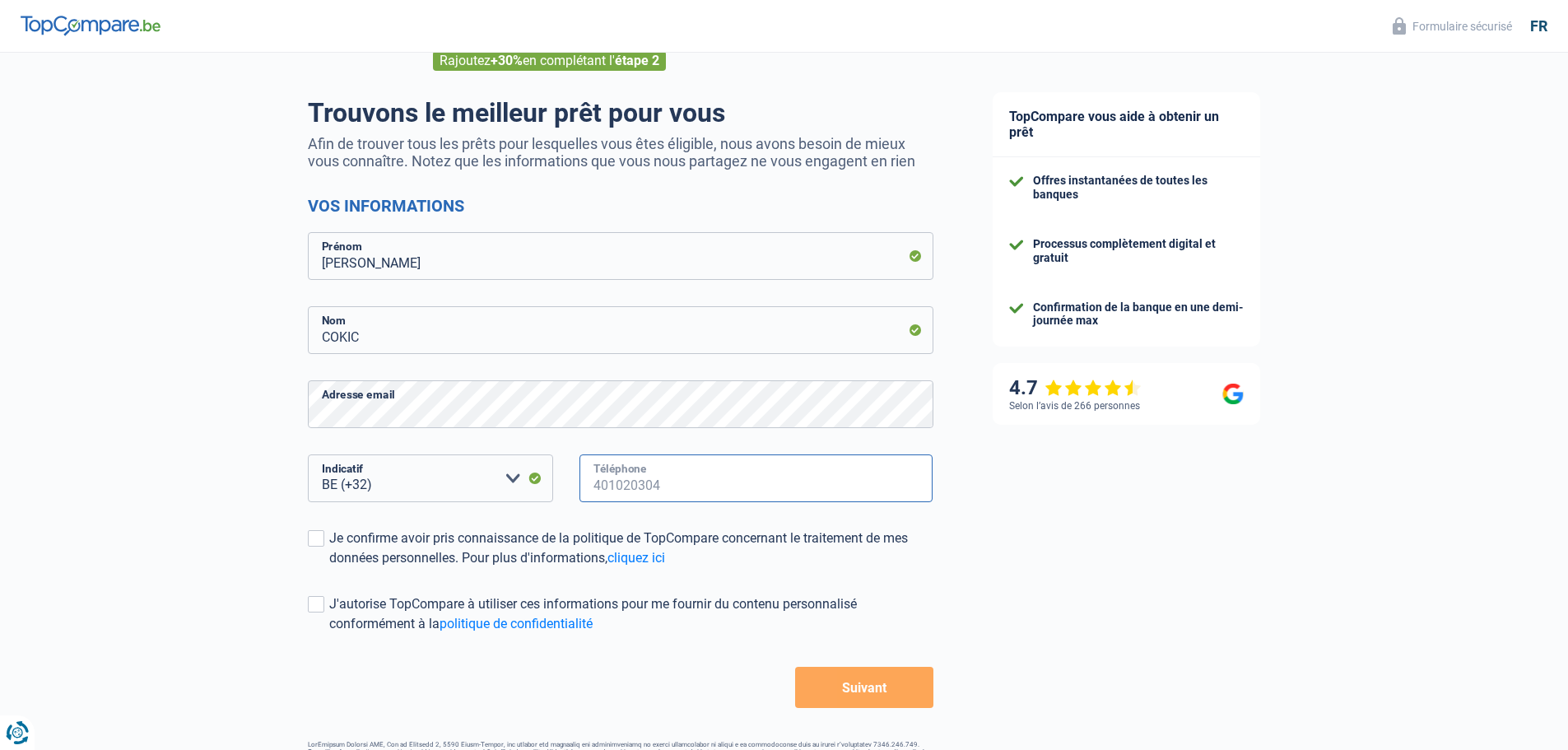
click at [644, 489] on input "Téléphone" at bounding box center [756, 478] width 353 height 48
type input "0493765472"
click at [310, 543] on span at bounding box center [316, 539] width 17 height 17
click at [329, 568] on input "Je confirme avoir pris connaissance de la politique de TopCompare concernant le…" at bounding box center [329, 568] width 0 height 0
drag, startPoint x: 310, startPoint y: 607, endPoint x: 385, endPoint y: 638, distance: 81.2
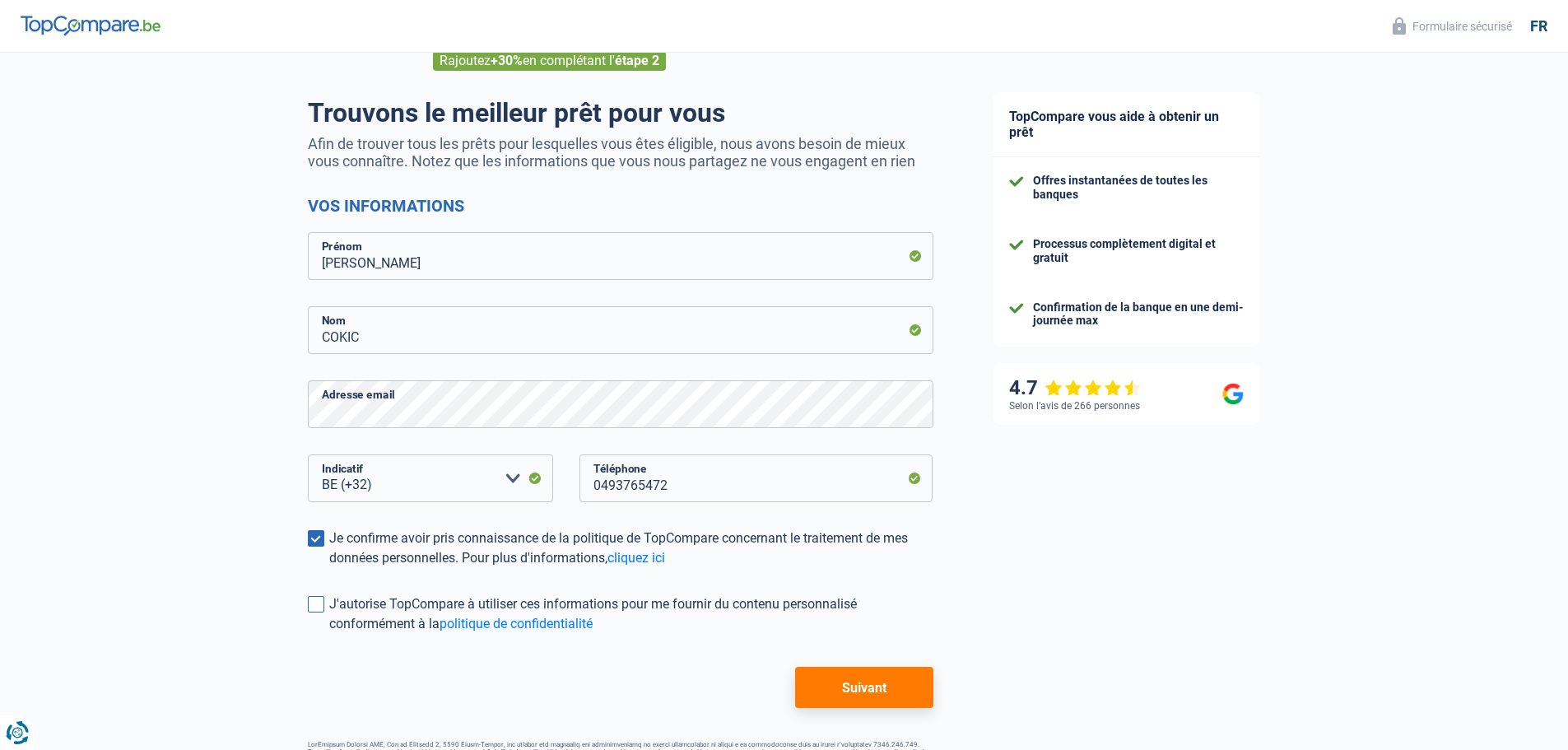
click at [312, 608] on span at bounding box center [316, 604] width 17 height 17
click at [329, 634] on input "J'autorise TopCompare à utiliser ces informations pour me fournir du contenu pe…" at bounding box center [329, 634] width 0 height 0
click at [854, 694] on button "Suivant" at bounding box center [864, 687] width 137 height 41
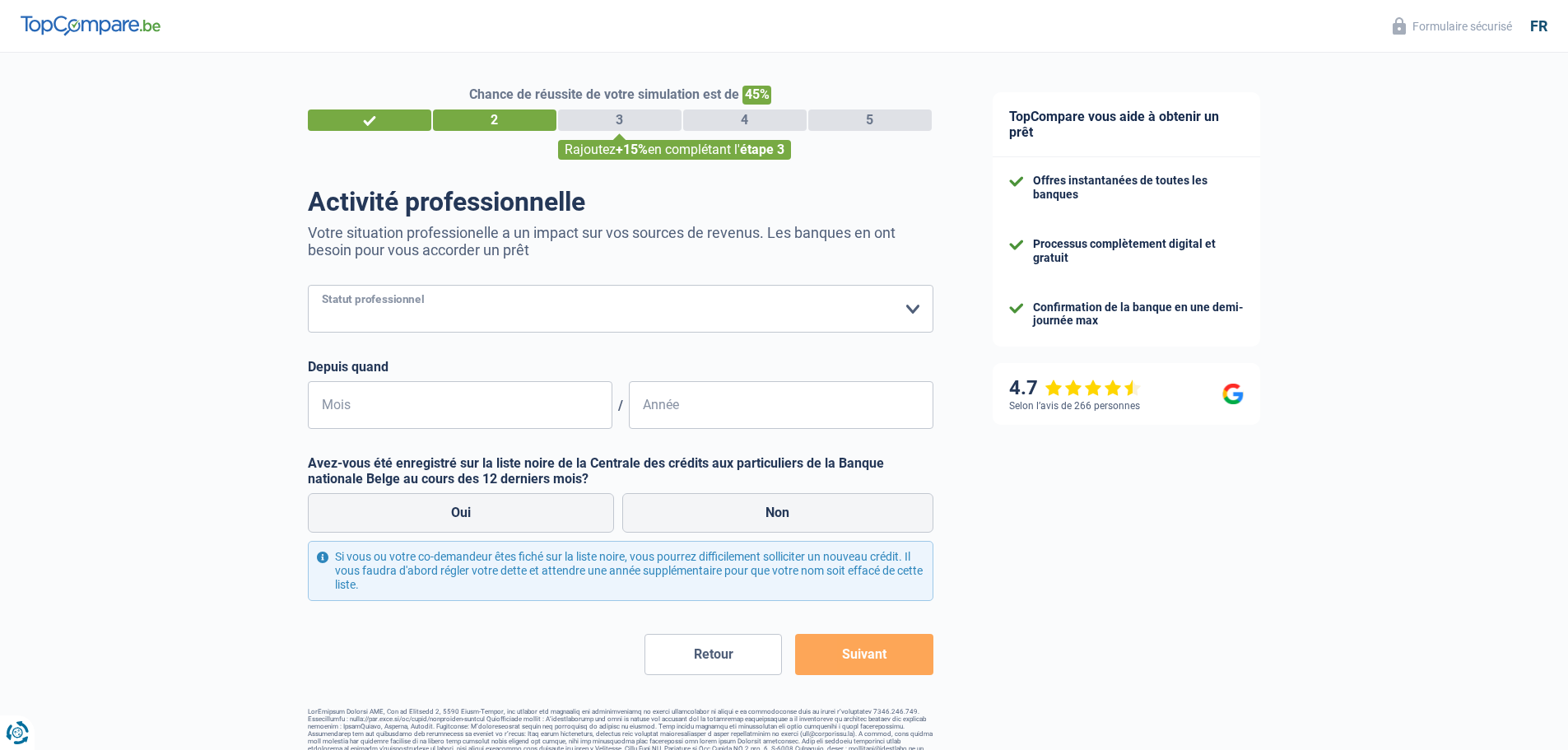
click at [917, 306] on select "Ouvrier Employé privé Employé public Invalide Indépendant Pensionné Chômeur Mut…" at bounding box center [620, 308] width 626 height 48
select select "retired"
click at [307, 287] on select "Ouvrier Employé privé Employé public Invalide Indépendant Pensionné Chômeur Mut…" at bounding box center [620, 308] width 626 height 48
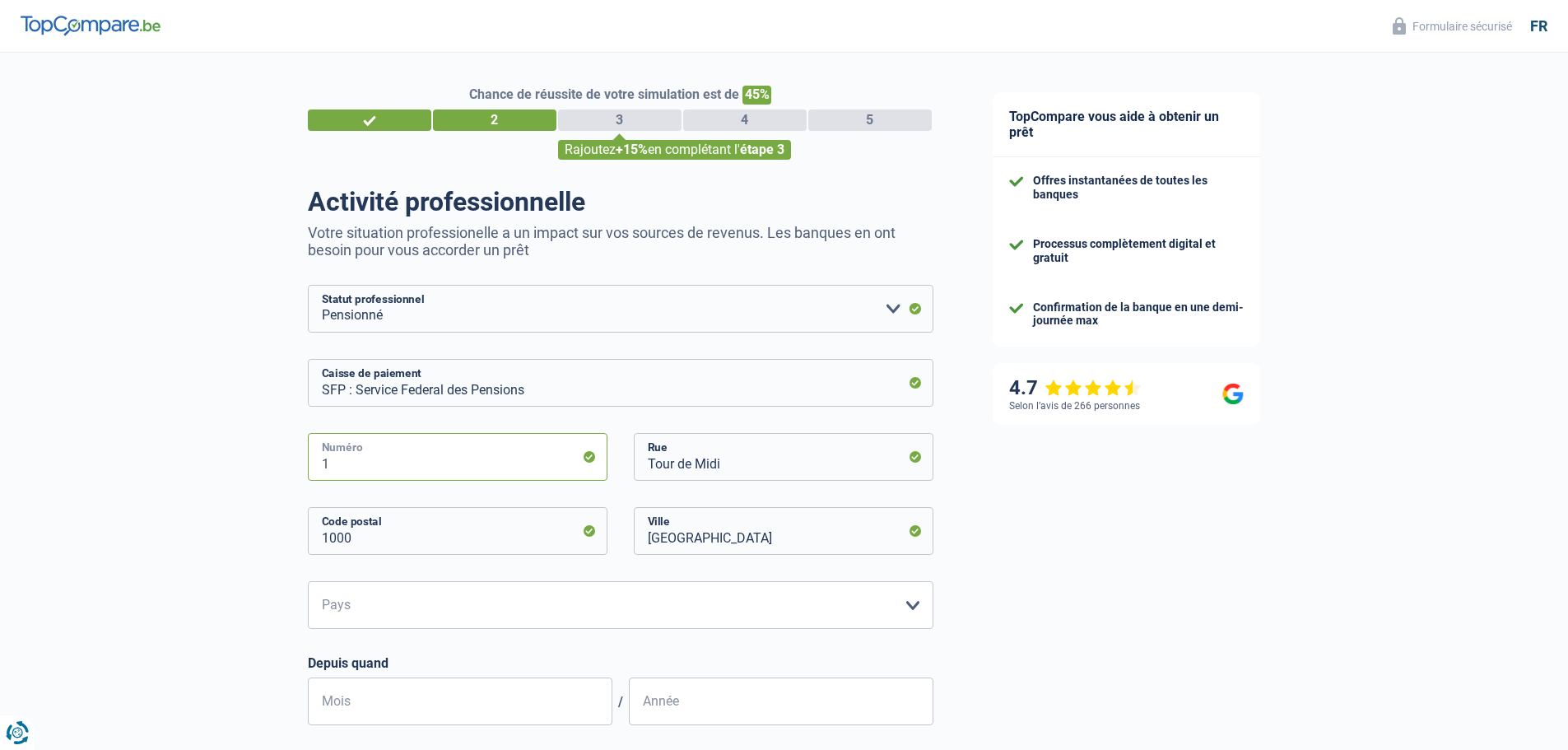
click at [431, 458] on input "1" at bounding box center [457, 457] width 300 height 48
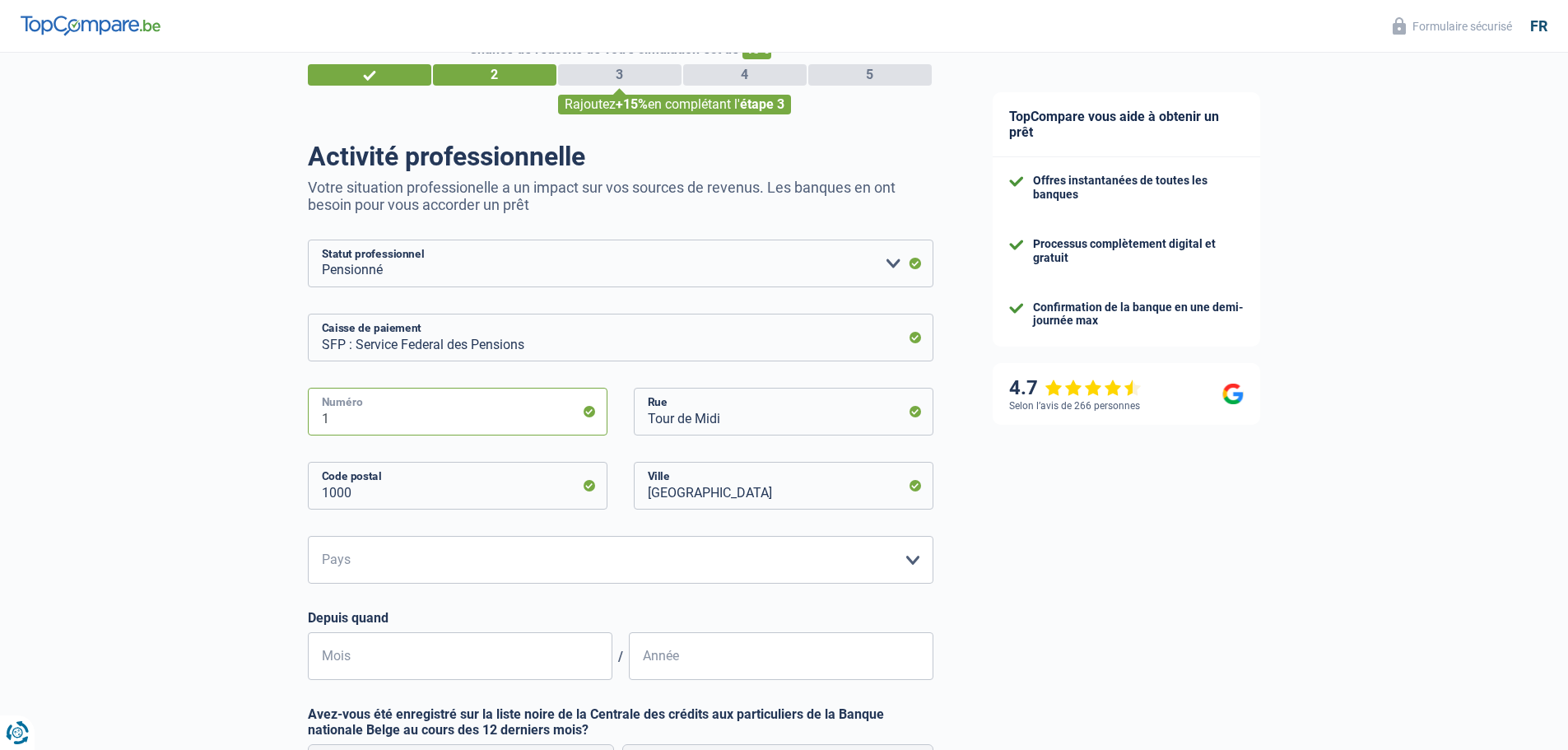
scroll to position [55, 0]
